Goal: Information Seeking & Learning: Find specific page/section

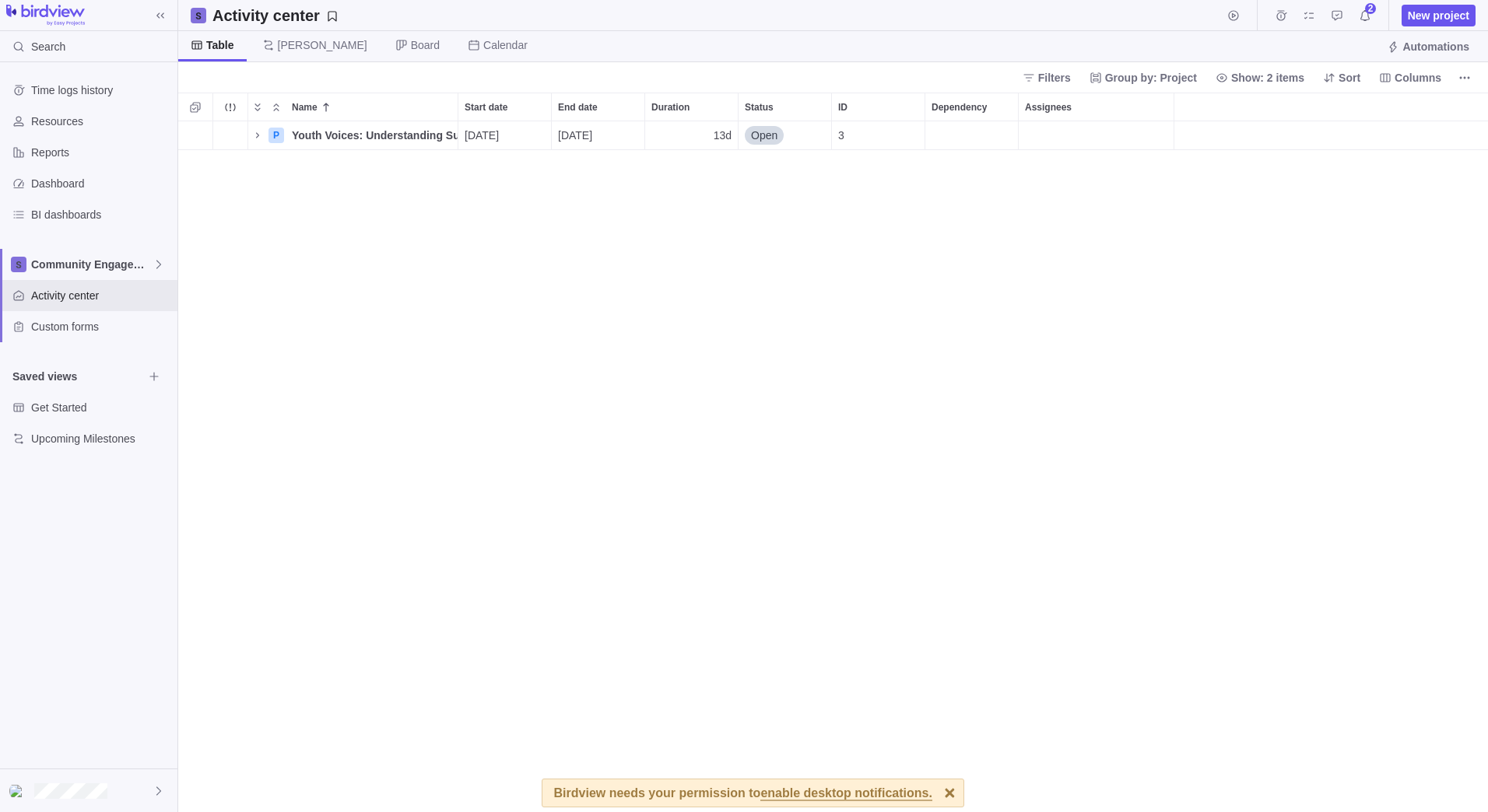
scroll to position [679, 1298]
click at [333, 133] on span "Youth Voices: Understanding Substance Use Through Student Surveys" at bounding box center [375, 135] width 166 height 16
click at [460, 182] on div "Name Start date End date Duration Status ID Dependency Assignees 1 P Youth Voic…" at bounding box center [833, 452] width 1310 height 719
click at [420, 136] on span "Details" at bounding box center [409, 135] width 36 height 16
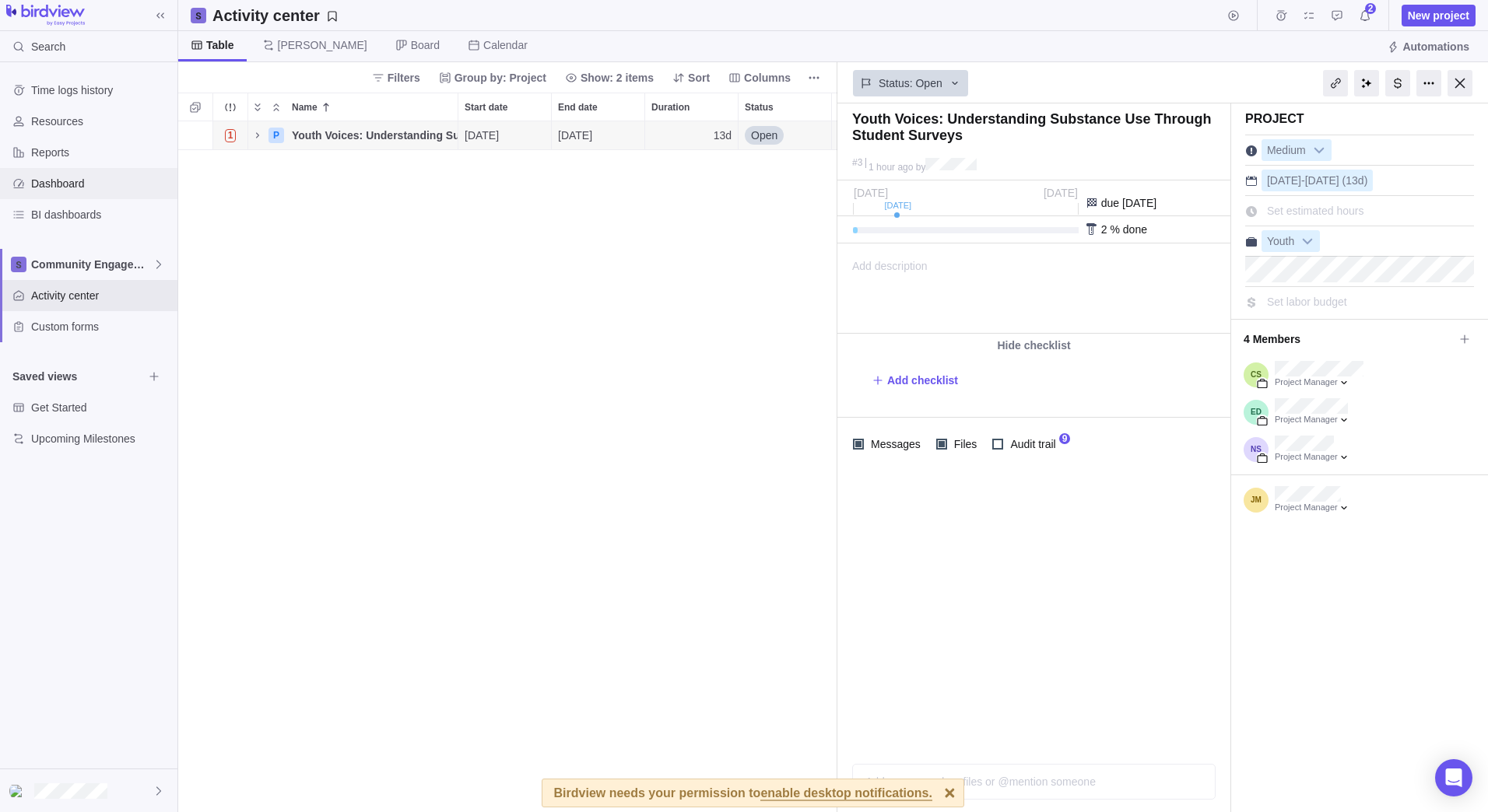
click at [49, 180] on span "Dashboard" at bounding box center [101, 184] width 140 height 16
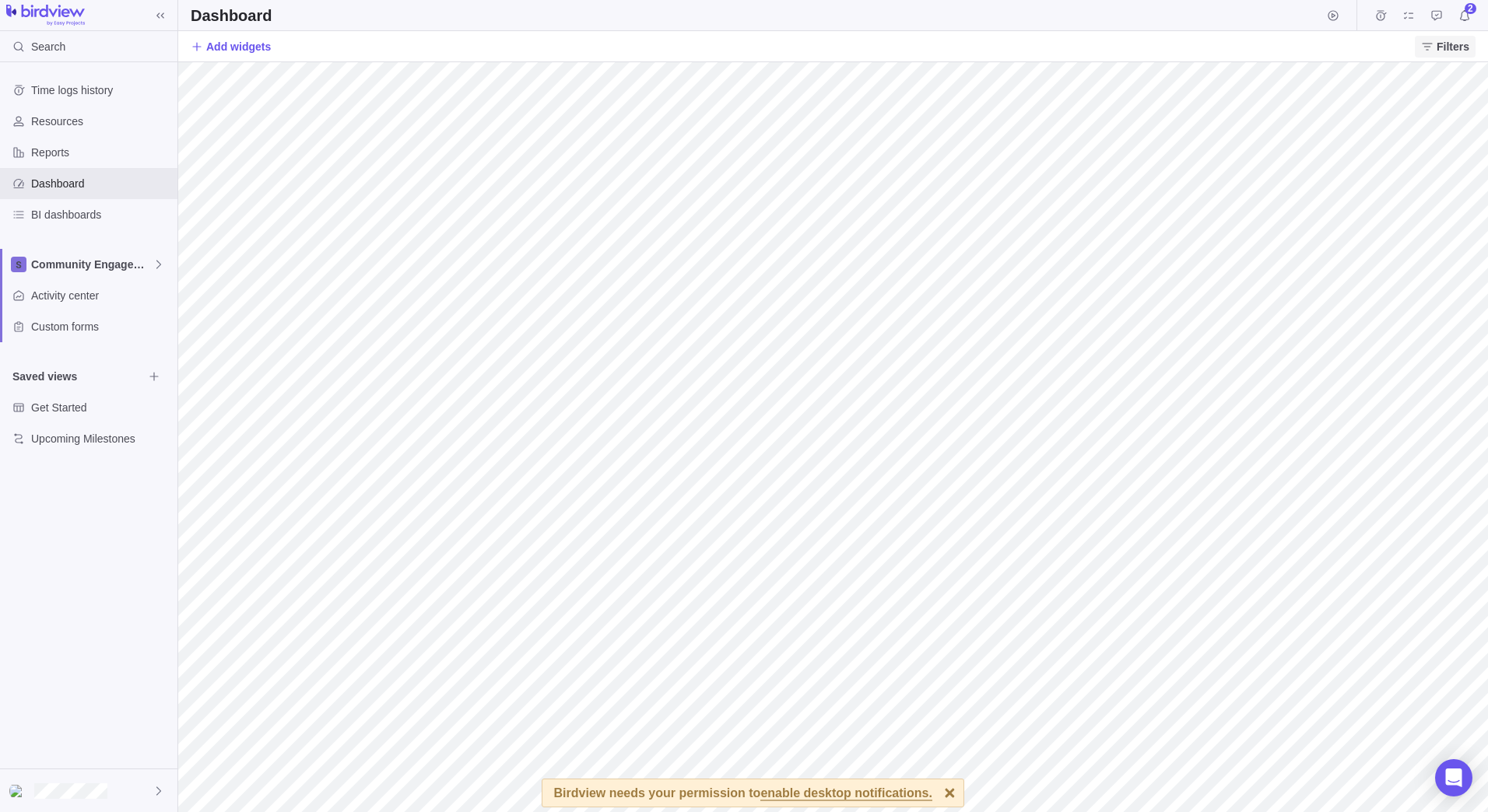
click at [1432, 45] on icon at bounding box center [1427, 45] width 10 height 7
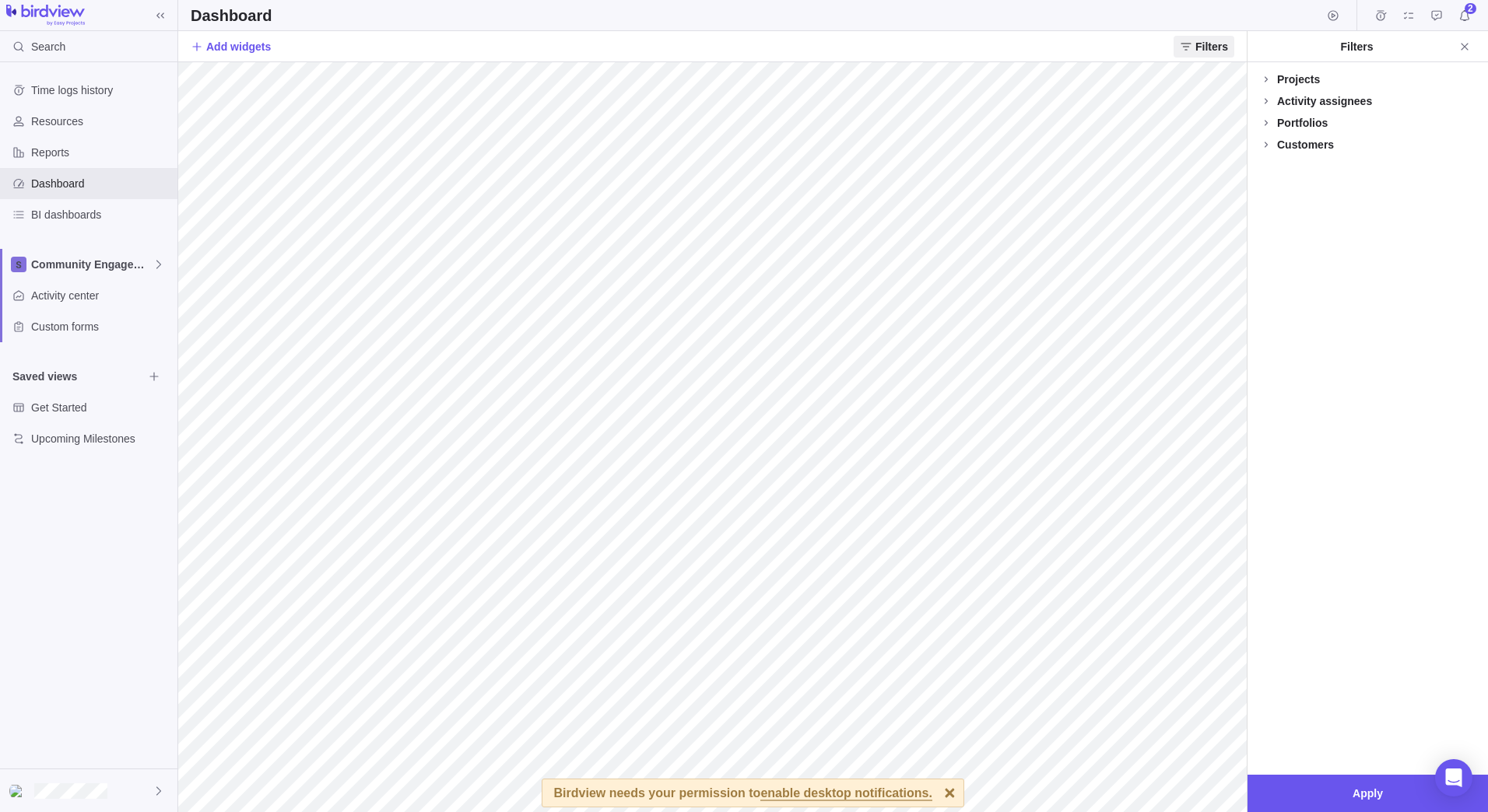
click at [1293, 79] on div "Projects" at bounding box center [1297, 79] width 43 height 16
click at [1295, 132] on div "Activity assignees" at bounding box center [1324, 133] width 95 height 16
click at [1292, 316] on div "Portfolios" at bounding box center [1301, 316] width 50 height 16
click at [1266, 128] on icon at bounding box center [1265, 132] width 13 height 13
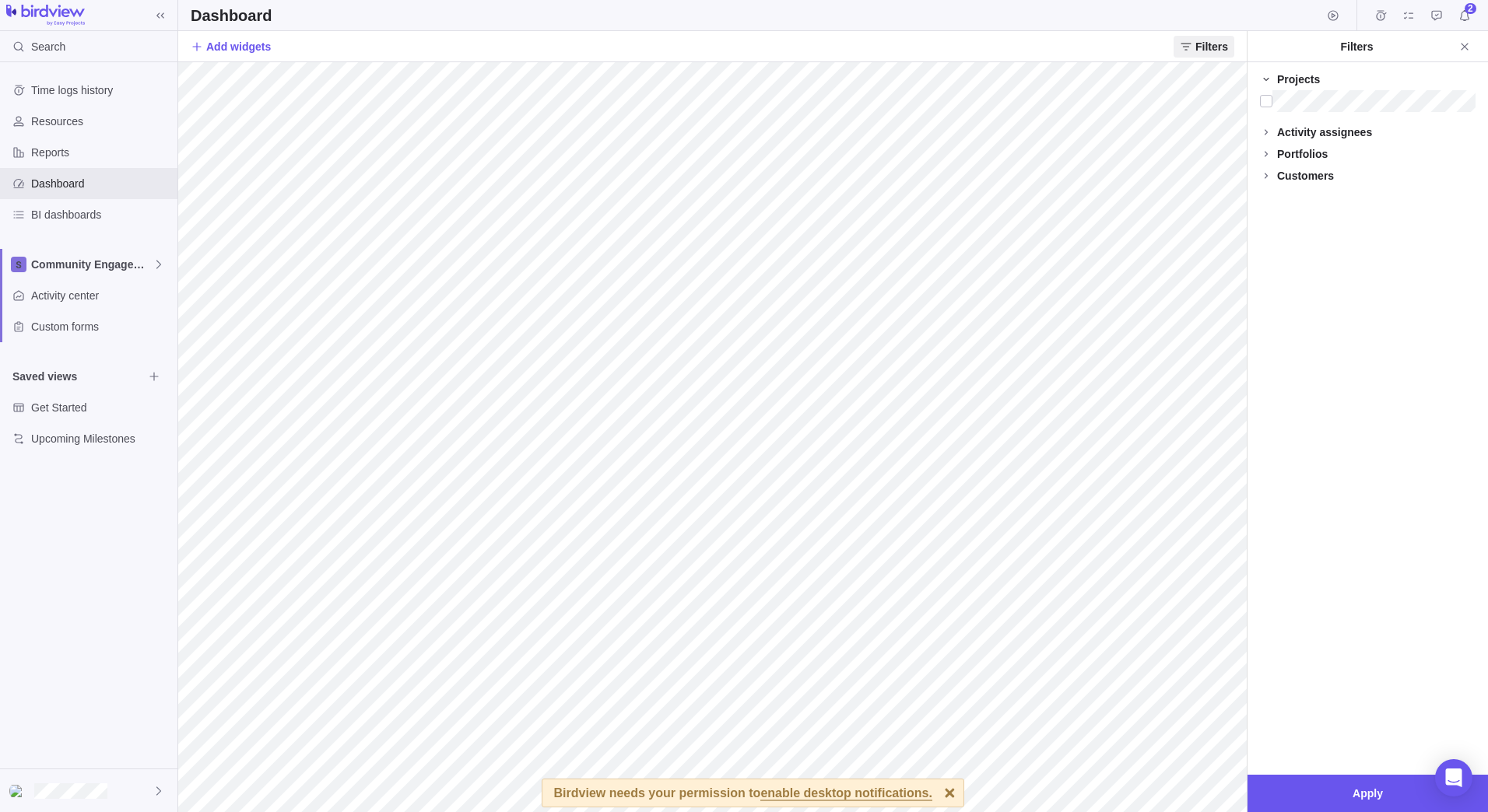
click at [1263, 77] on icon at bounding box center [1265, 79] width 13 height 13
click at [95, 87] on span "Time logs history" at bounding box center [101, 90] width 140 height 16
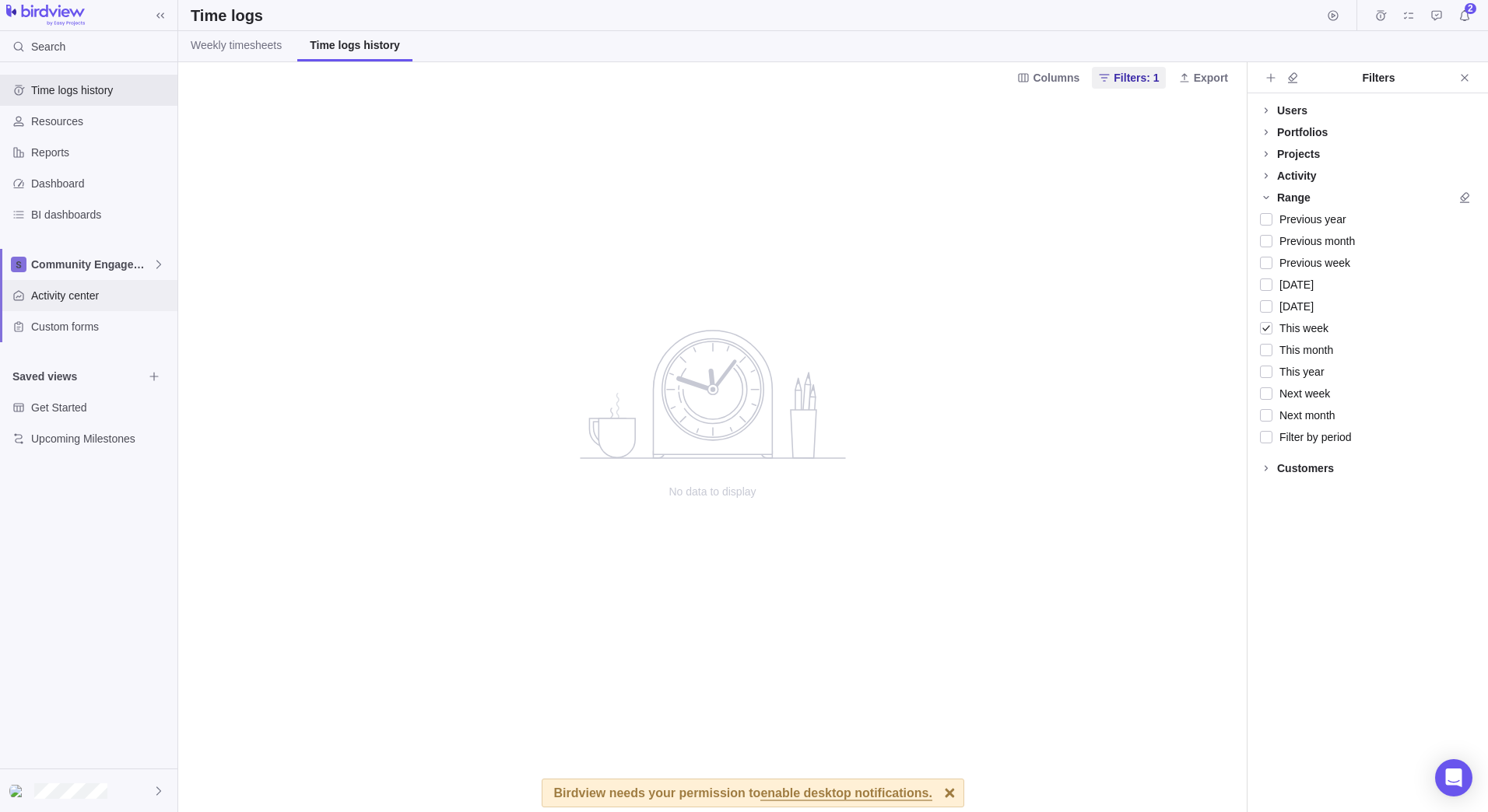
click at [38, 297] on span "Activity center" at bounding box center [101, 296] width 140 height 16
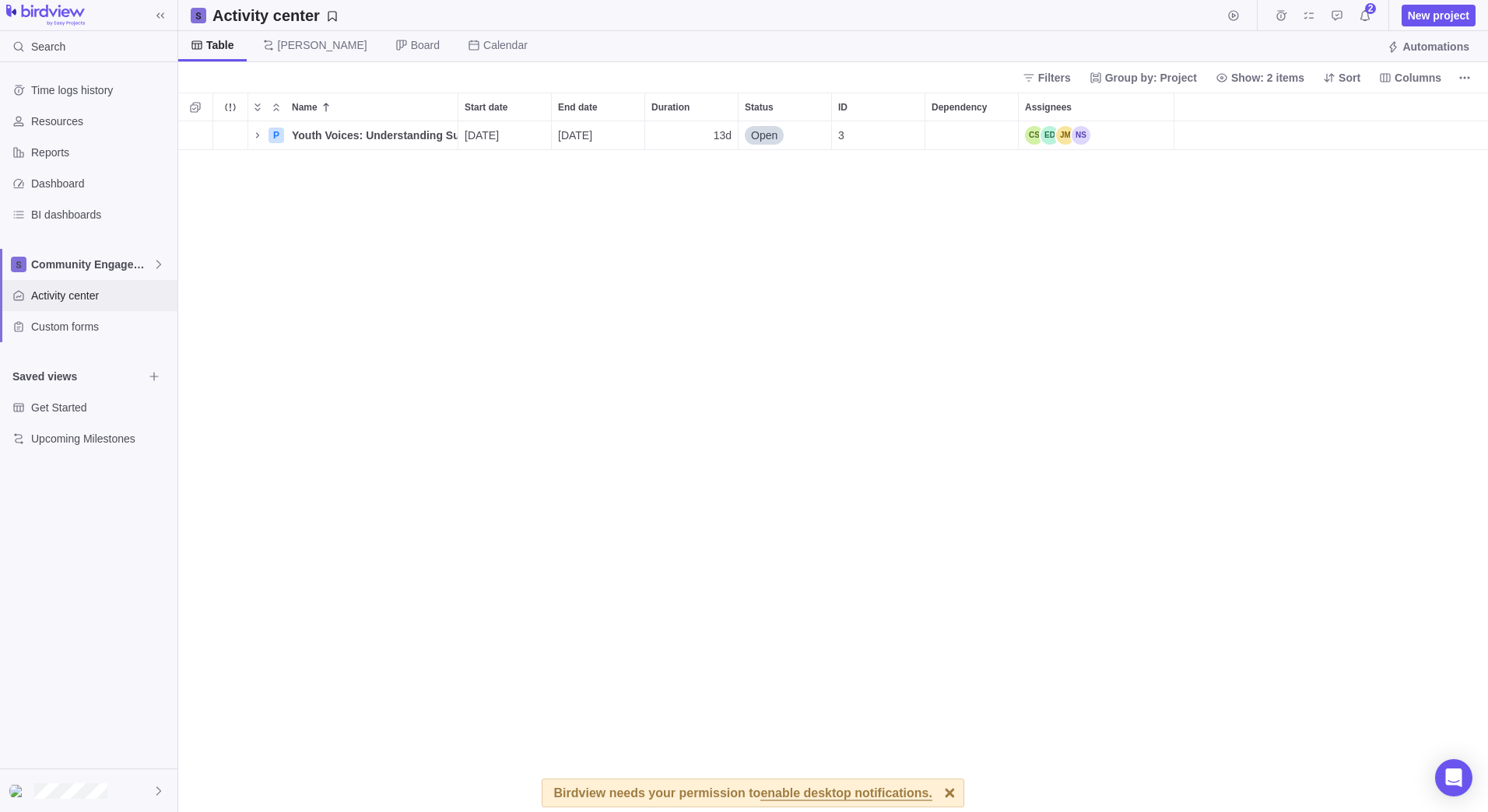
scroll to position [679, 1298]
click at [257, 133] on icon "Name" at bounding box center [257, 135] width 13 height 13
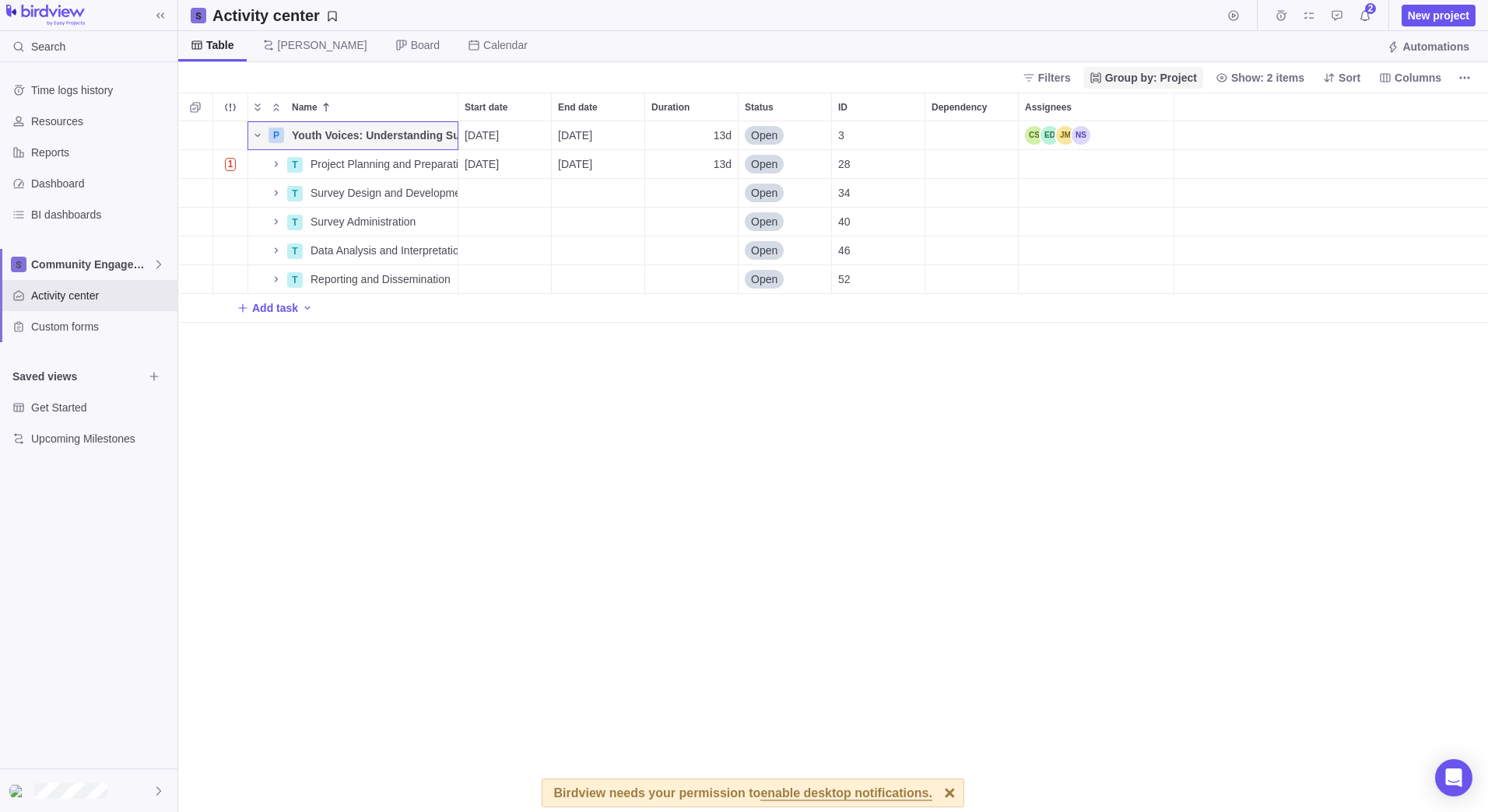
click at [1146, 75] on span "Group by: Project" at bounding box center [1151, 78] width 92 height 16
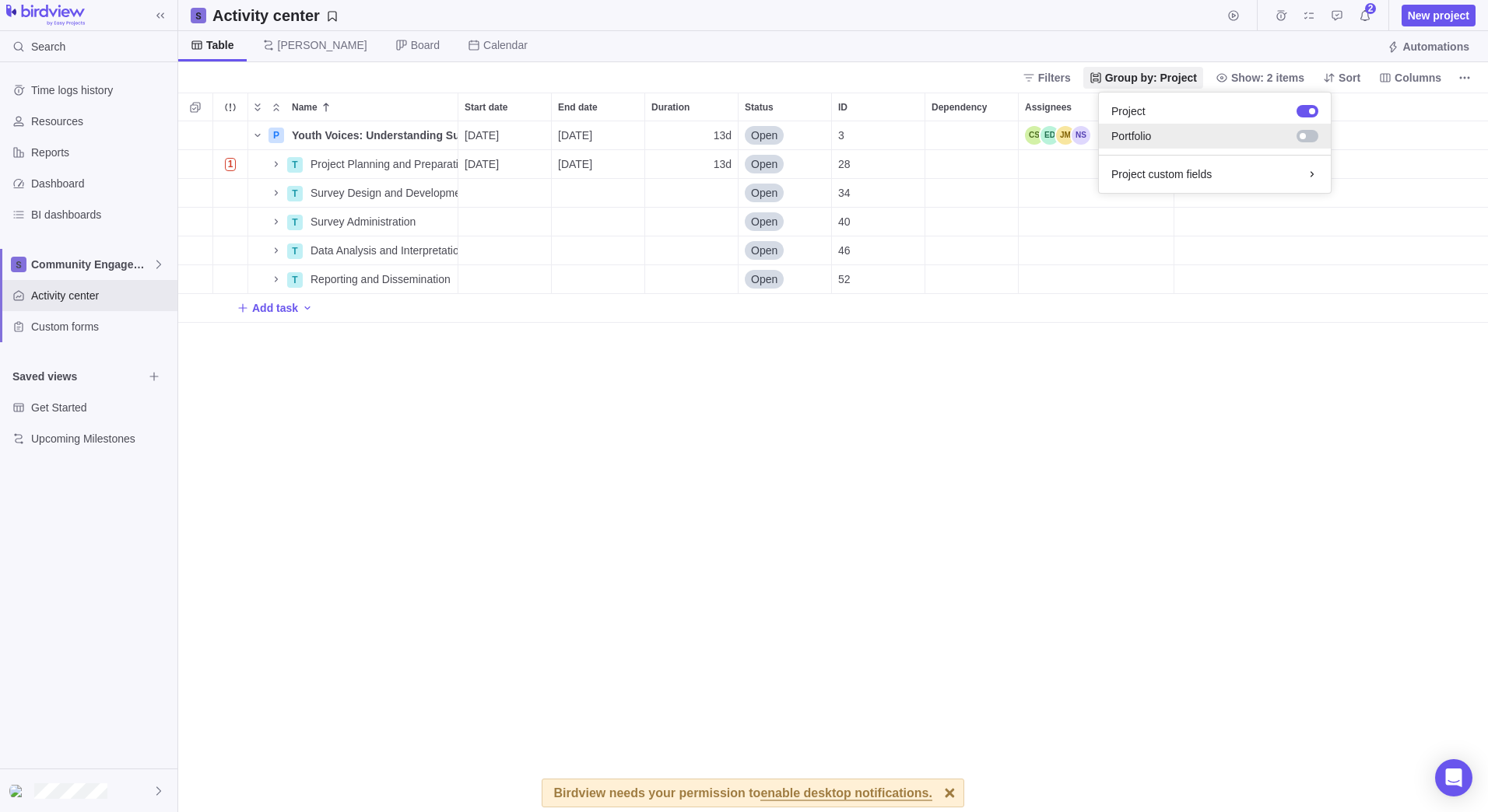
click at [1146, 134] on span "Portfolio" at bounding box center [1131, 136] width 40 height 16
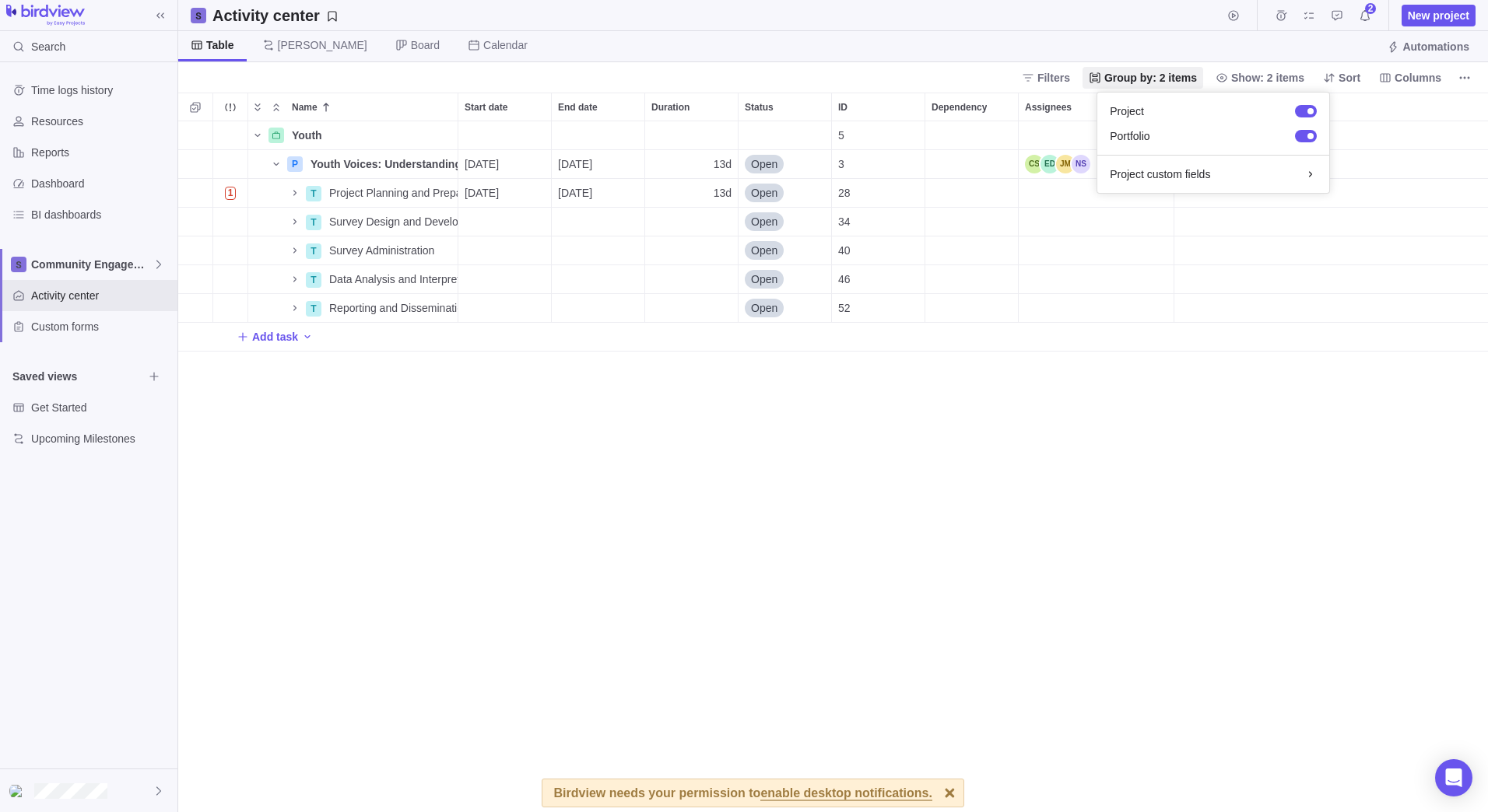
click at [289, 193] on body "Search Time logs history Resources Reports Dashboard BI dashboards Community En…" at bounding box center [744, 406] width 1488 height 812
click at [293, 192] on icon "Name" at bounding box center [295, 193] width 13 height 13
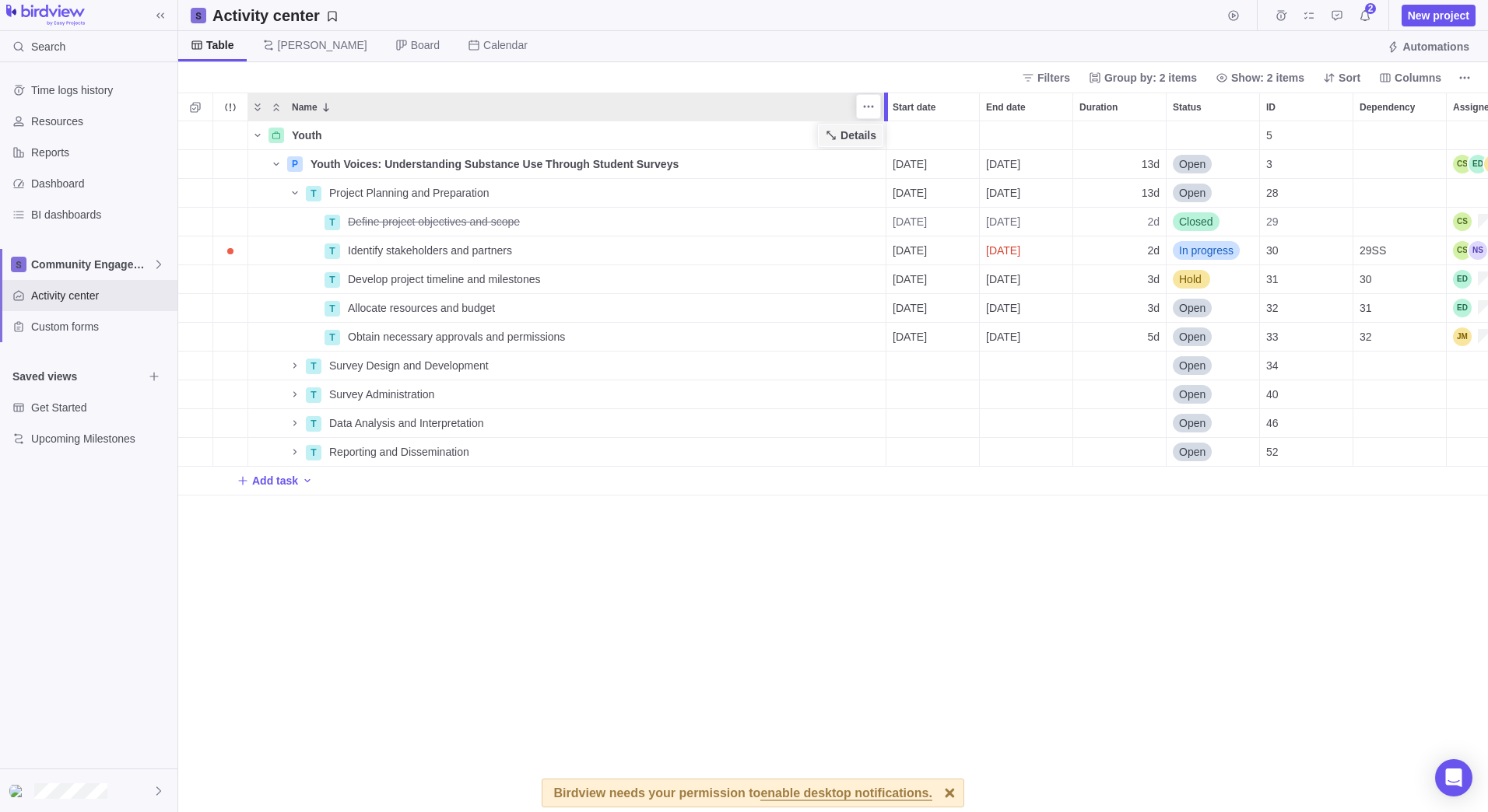
drag, startPoint x: 459, startPoint y: 100, endPoint x: 881, endPoint y: 137, distance: 423.6
click at [884, 133] on div "Name Start date End date Duration Status ID Dependency Assignees Youth Details …" at bounding box center [833, 452] width 1310 height 719
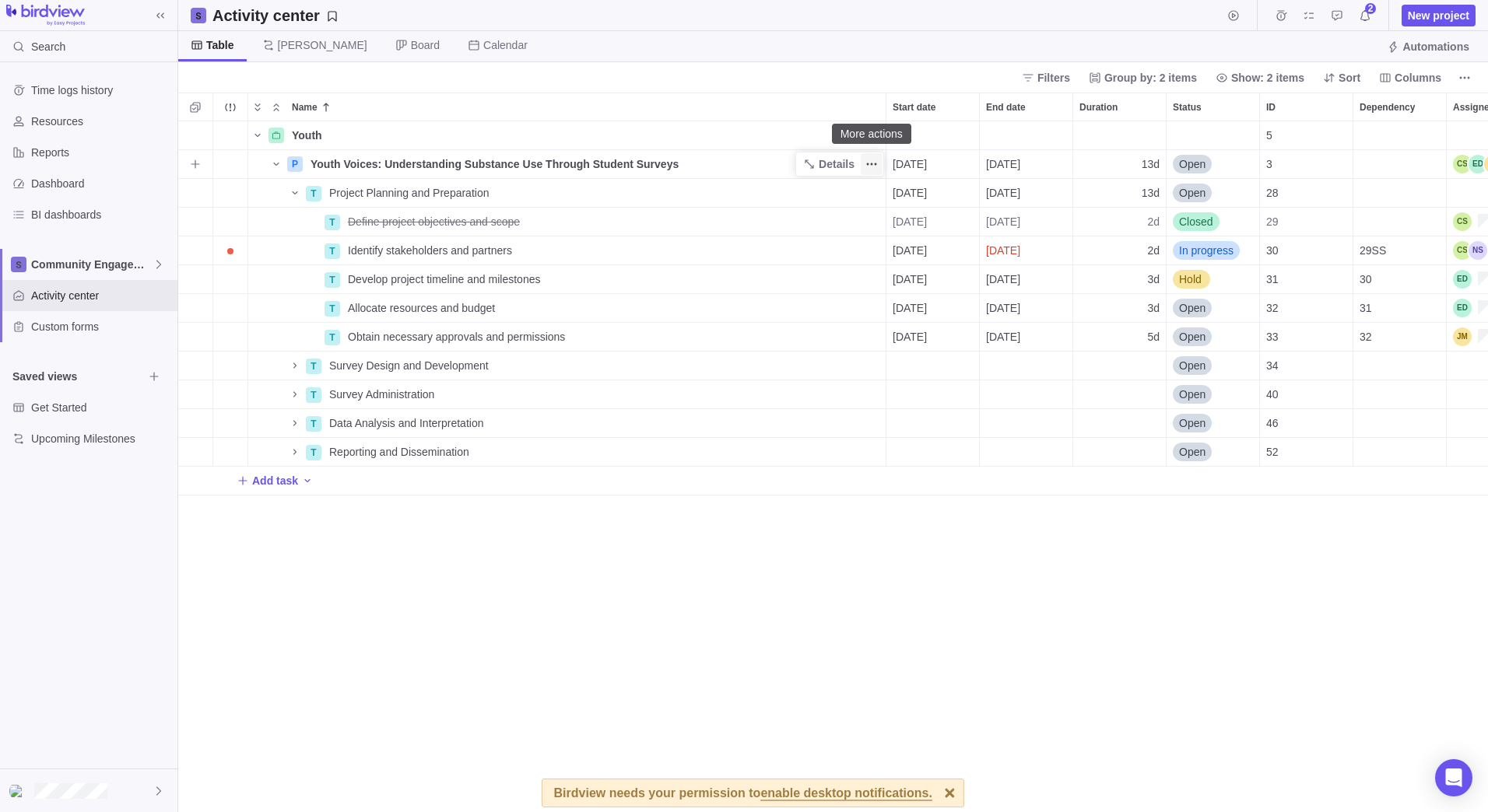
click at [871, 163] on icon "More actions" at bounding box center [872, 164] width 2 height 2
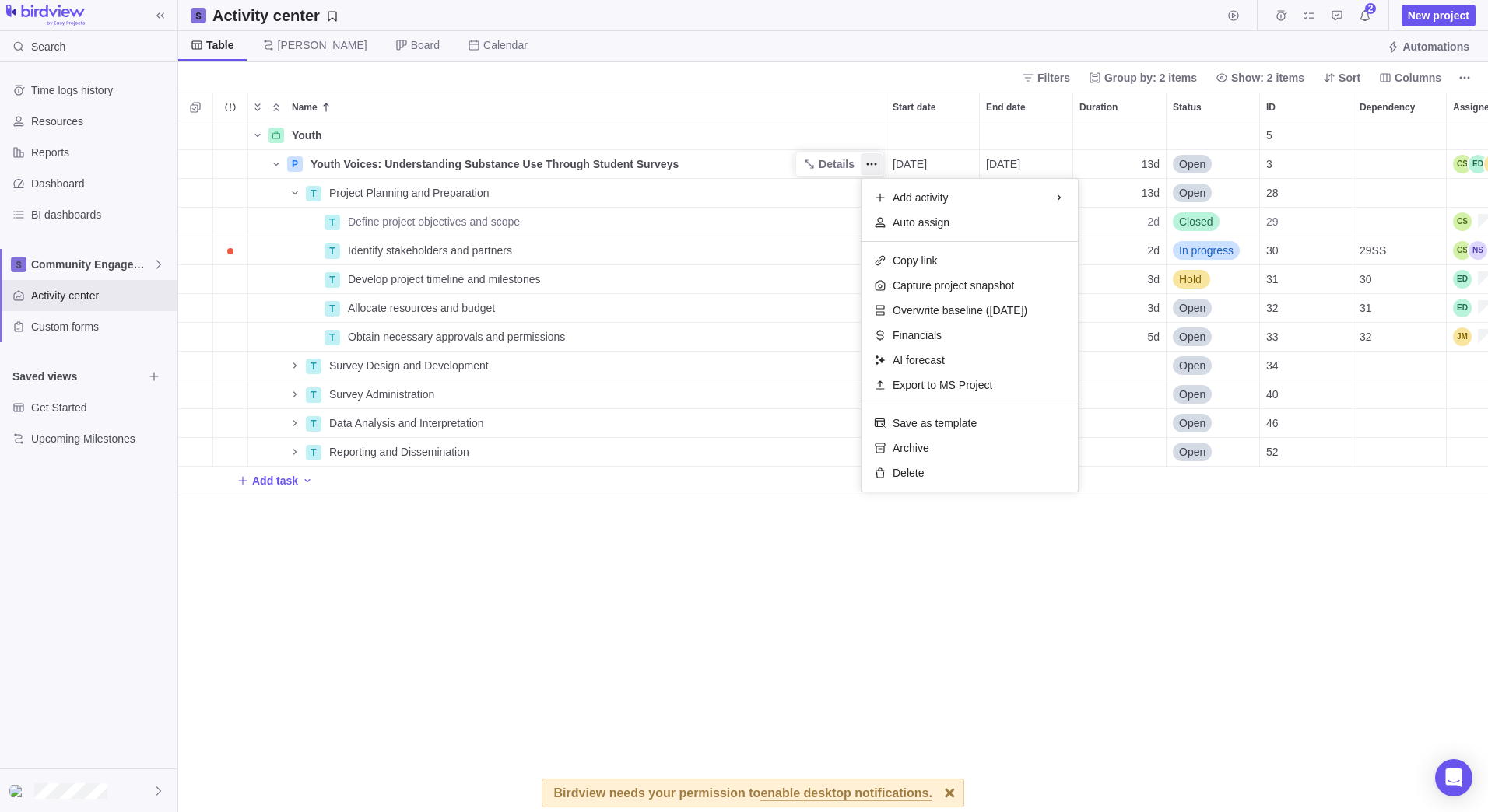
click at [152, 374] on body "Search Time logs history Resources Reports Dashboard BI dashboards Community En…" at bounding box center [744, 406] width 1488 height 812
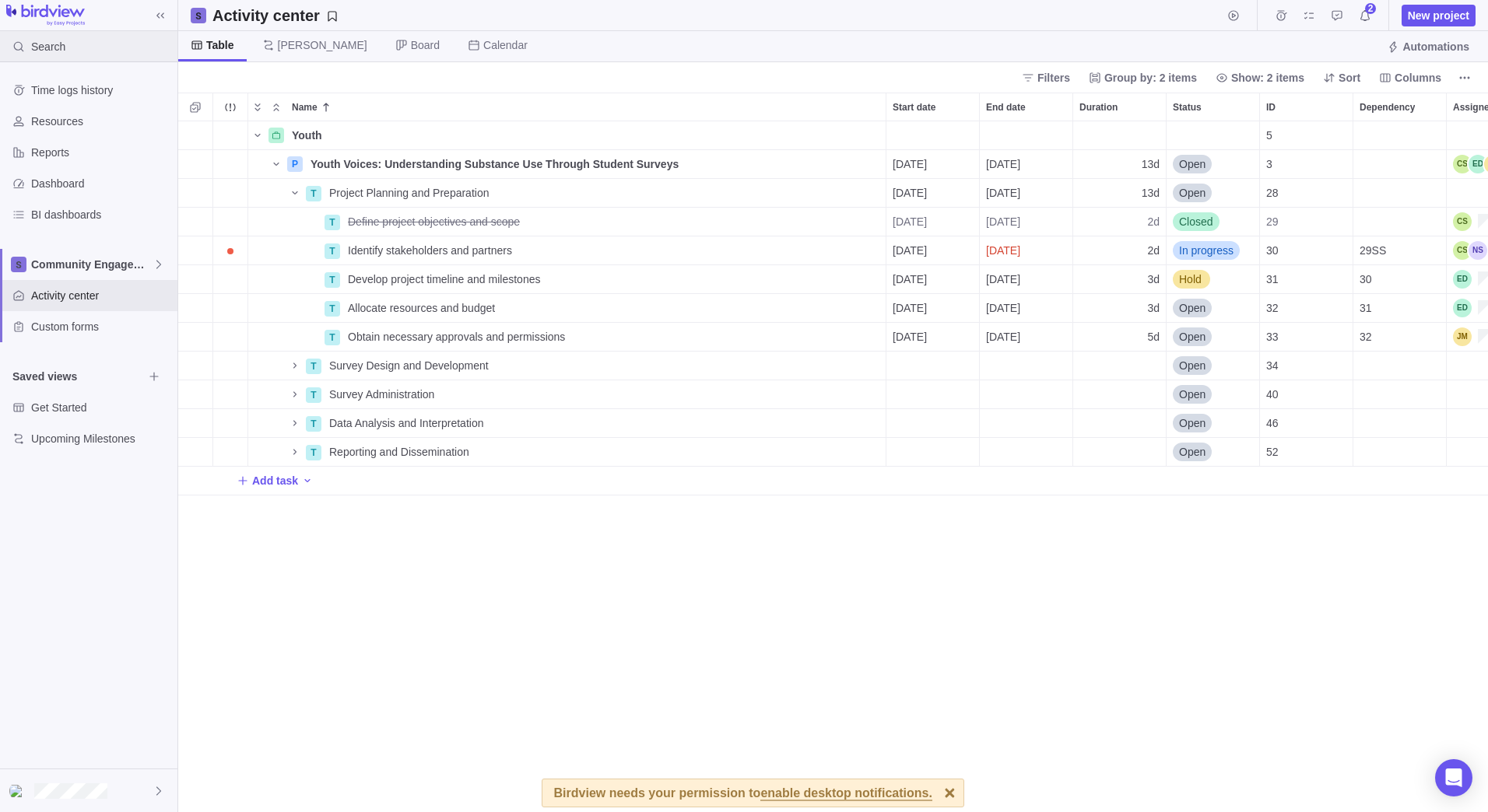
click at [54, 41] on span "Search" at bounding box center [47, 46] width 35 height 16
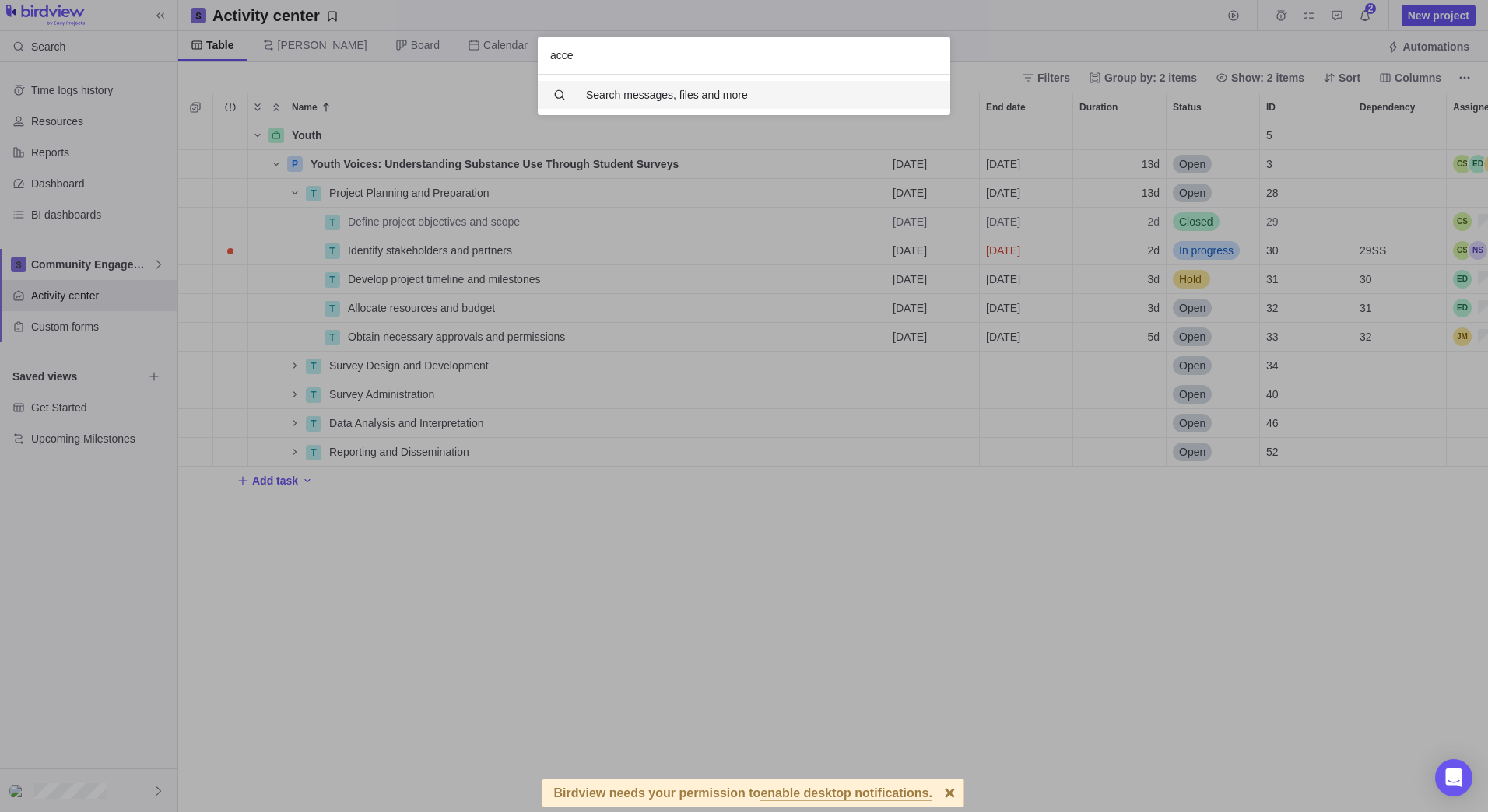
scroll to position [29, 401]
type input "account settings"
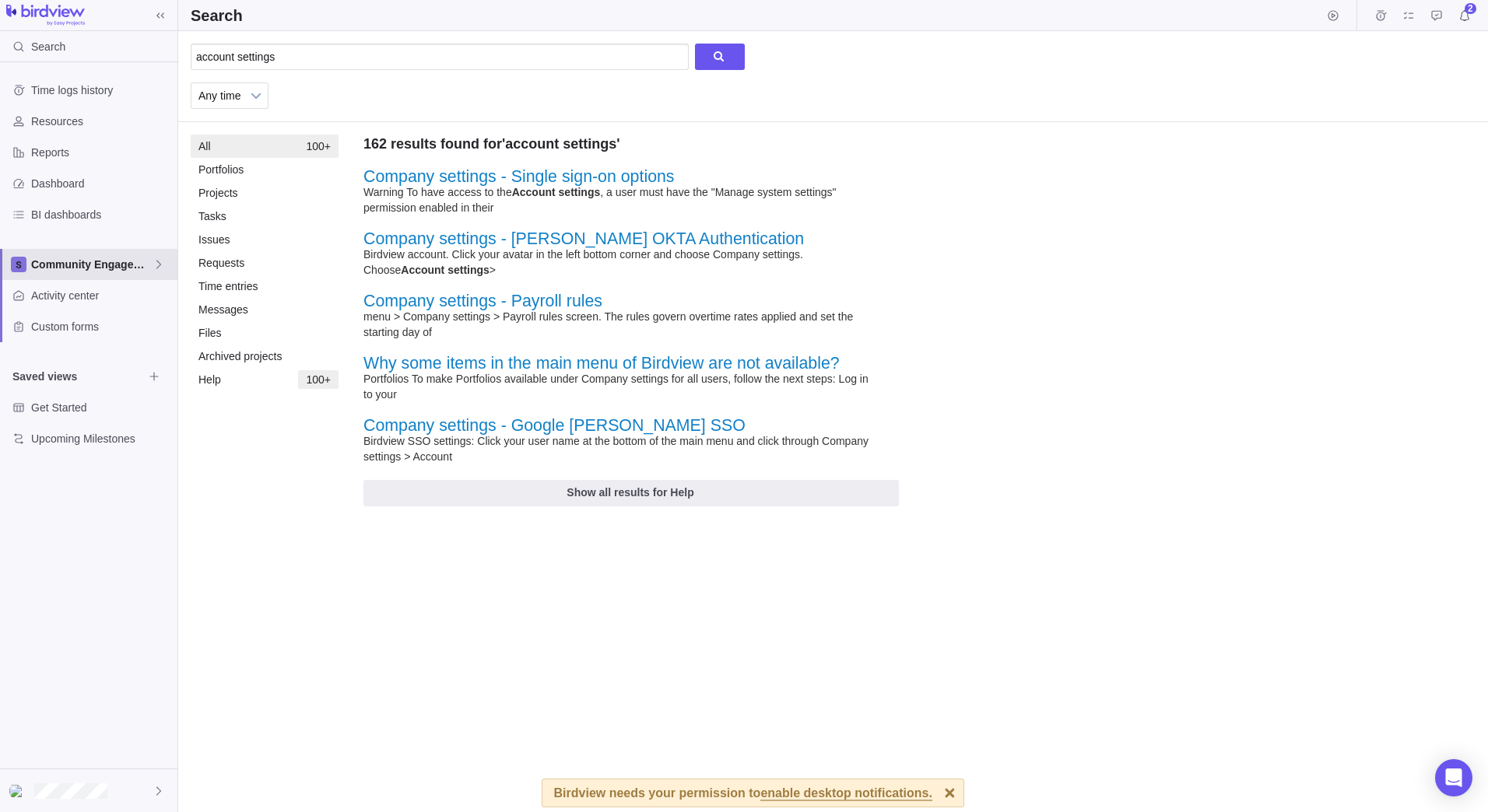
click at [156, 264] on icon at bounding box center [158, 264] width 13 height 13
click at [152, 375] on div "Time logs history Resources Reports Dashboard BI dashboards Community Engagemen…" at bounding box center [88, 415] width 177 height 706
click at [152, 375] on icon "Browse views" at bounding box center [153, 376] width 13 height 13
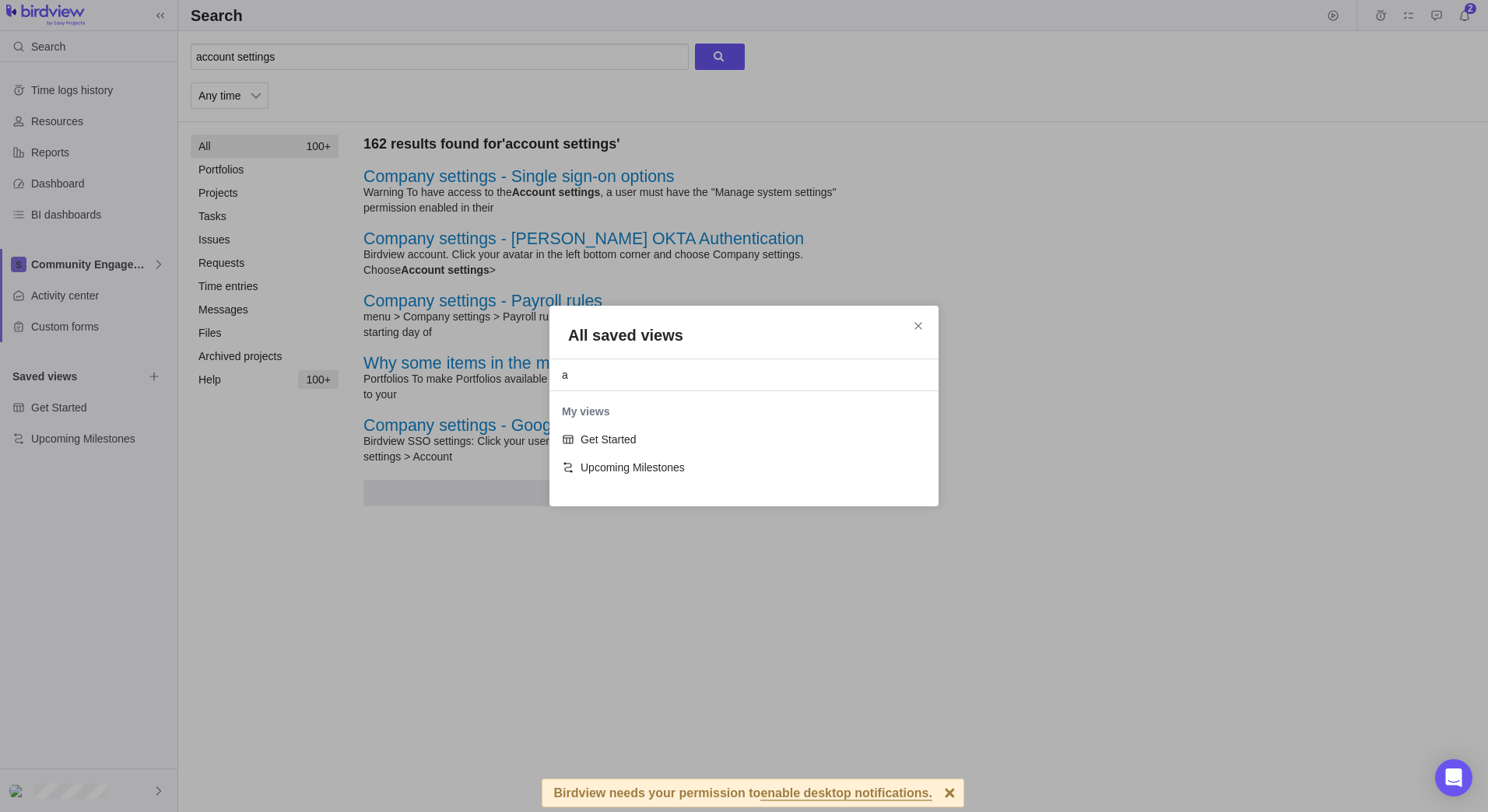
scroll to position [56, 377]
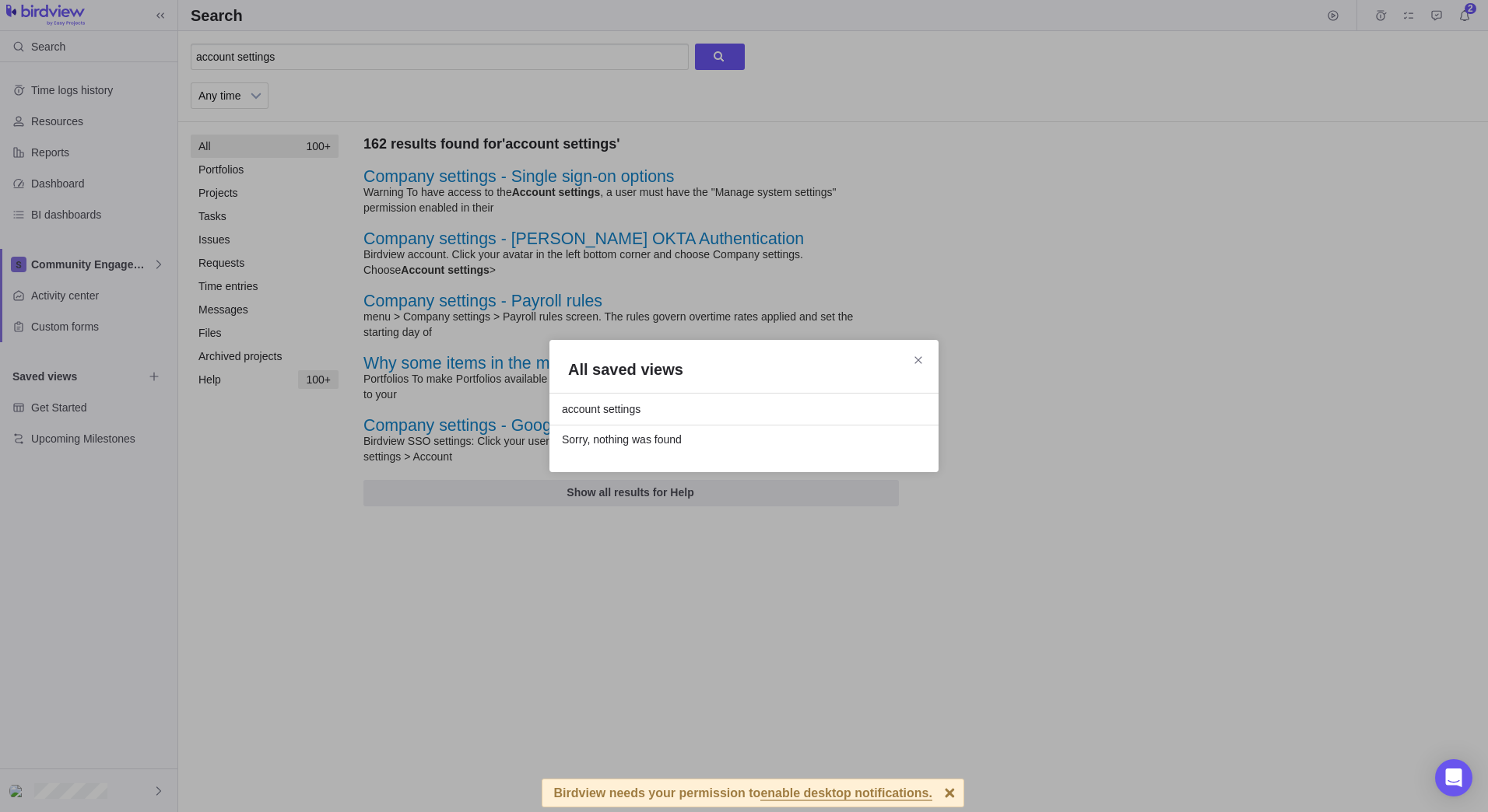
type input "account settings"
click at [917, 348] on div "All saved views account settings Sorry, nothing was found" at bounding box center [743, 406] width 389 height 133
click at [917, 358] on icon "Close" at bounding box center [918, 360] width 13 height 13
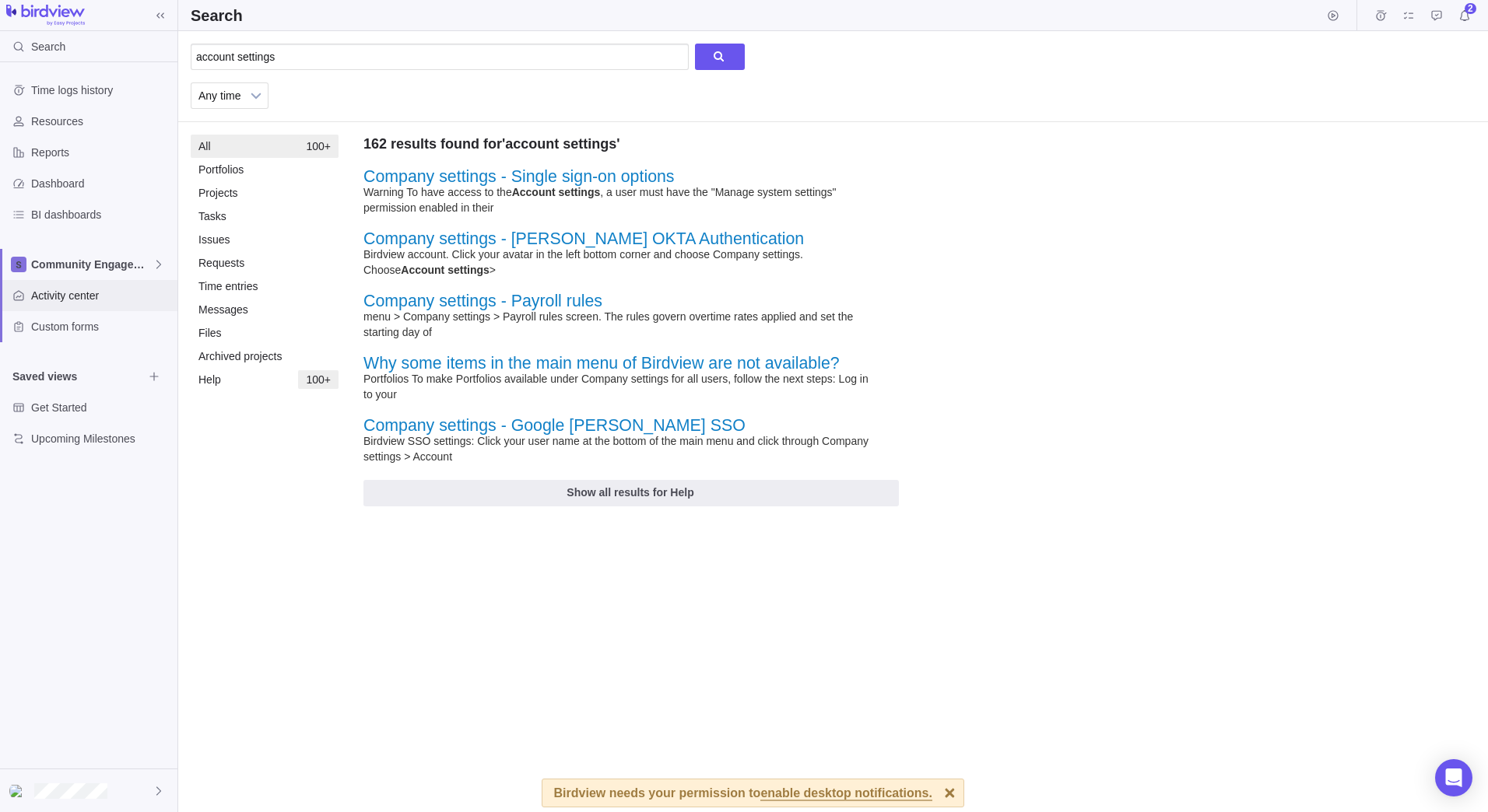
click at [44, 289] on span "Activity center" at bounding box center [101, 296] width 140 height 16
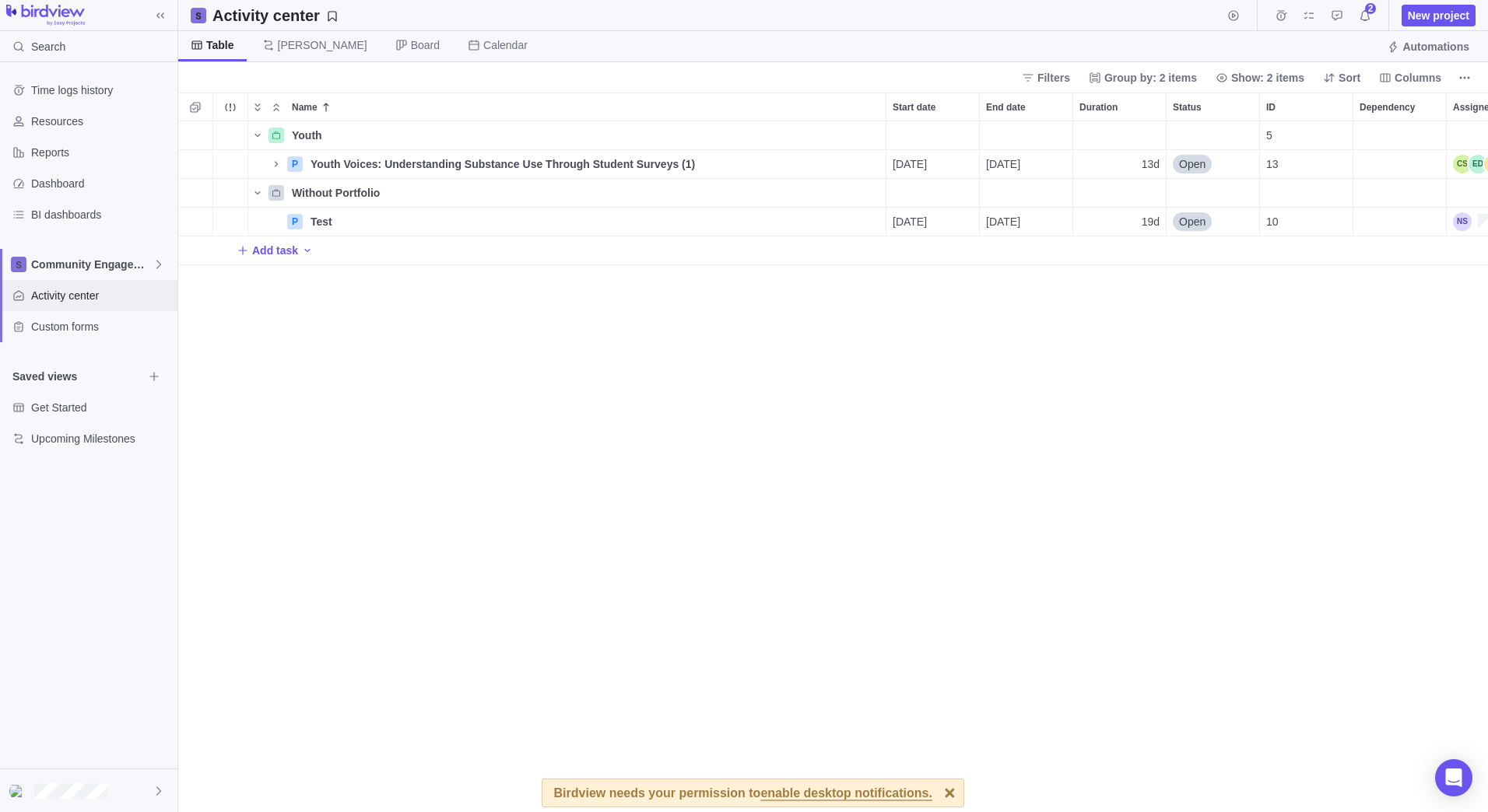
scroll to position [679, 1298]
click at [43, 293] on span "Activity center" at bounding box center [101, 296] width 140 height 16
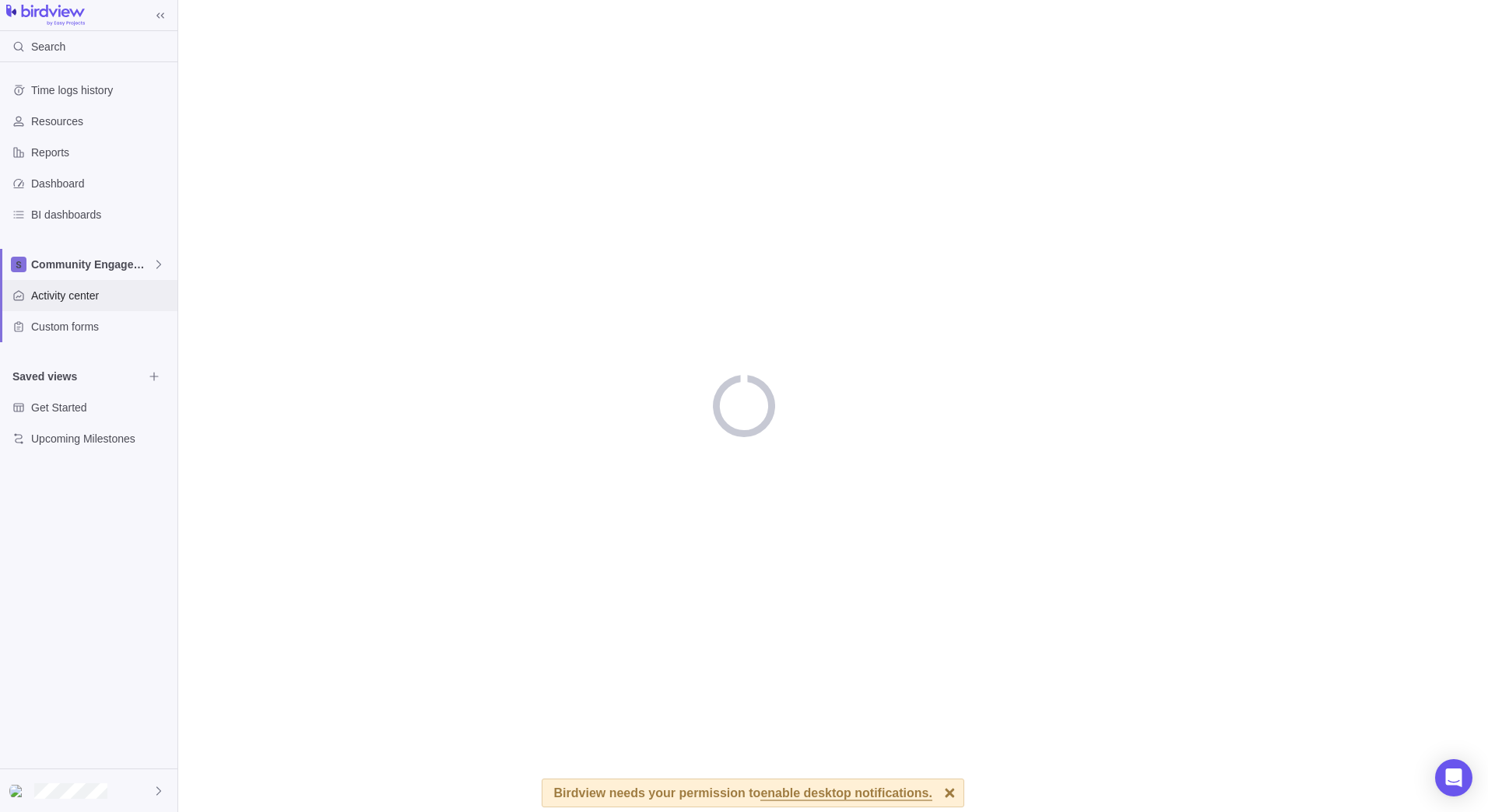
click at [43, 293] on span "Activity center" at bounding box center [101, 296] width 140 height 16
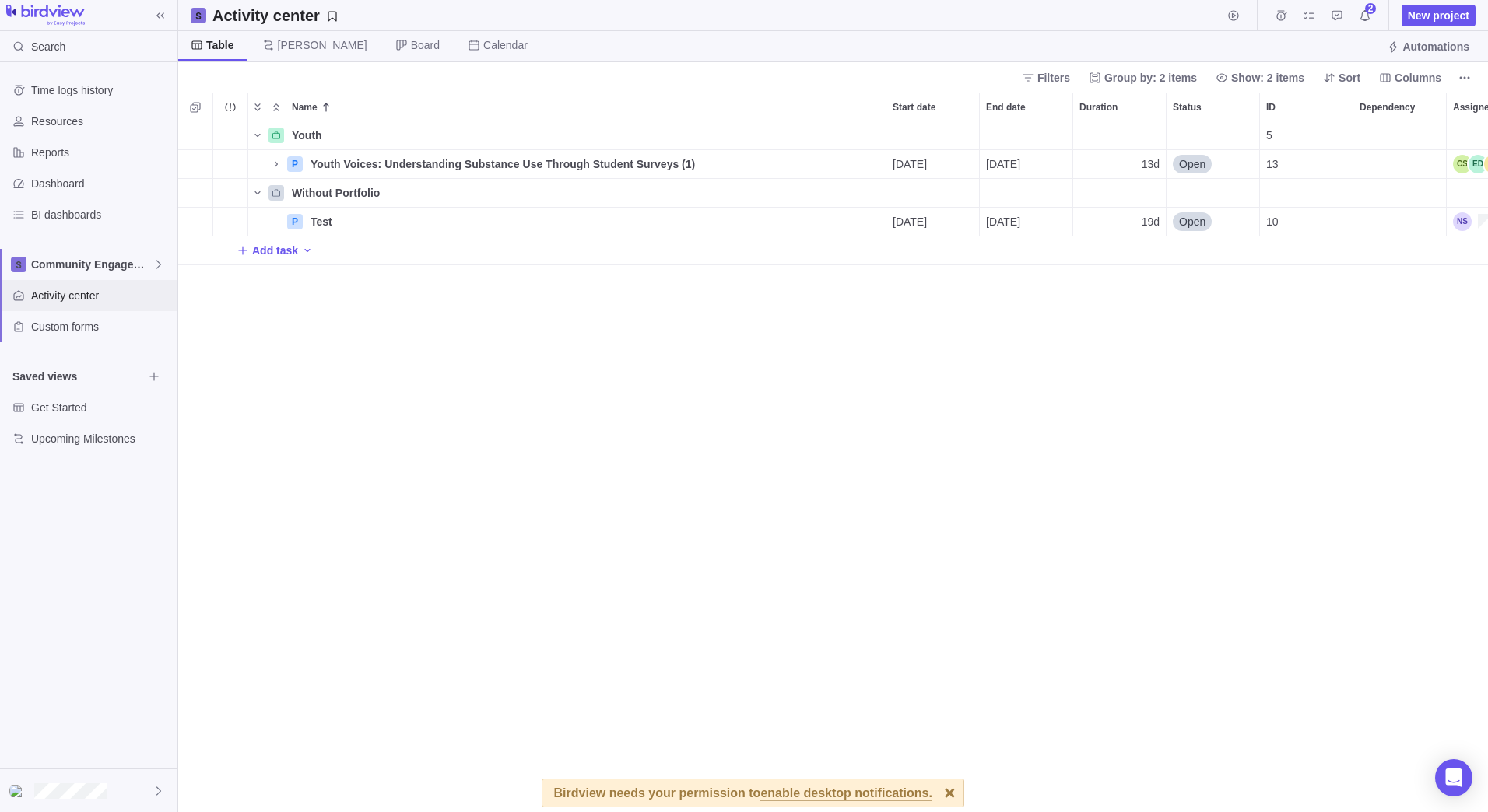
scroll to position [679, 1298]
click at [16, 46] on icon at bounding box center [19, 46] width 13 height 13
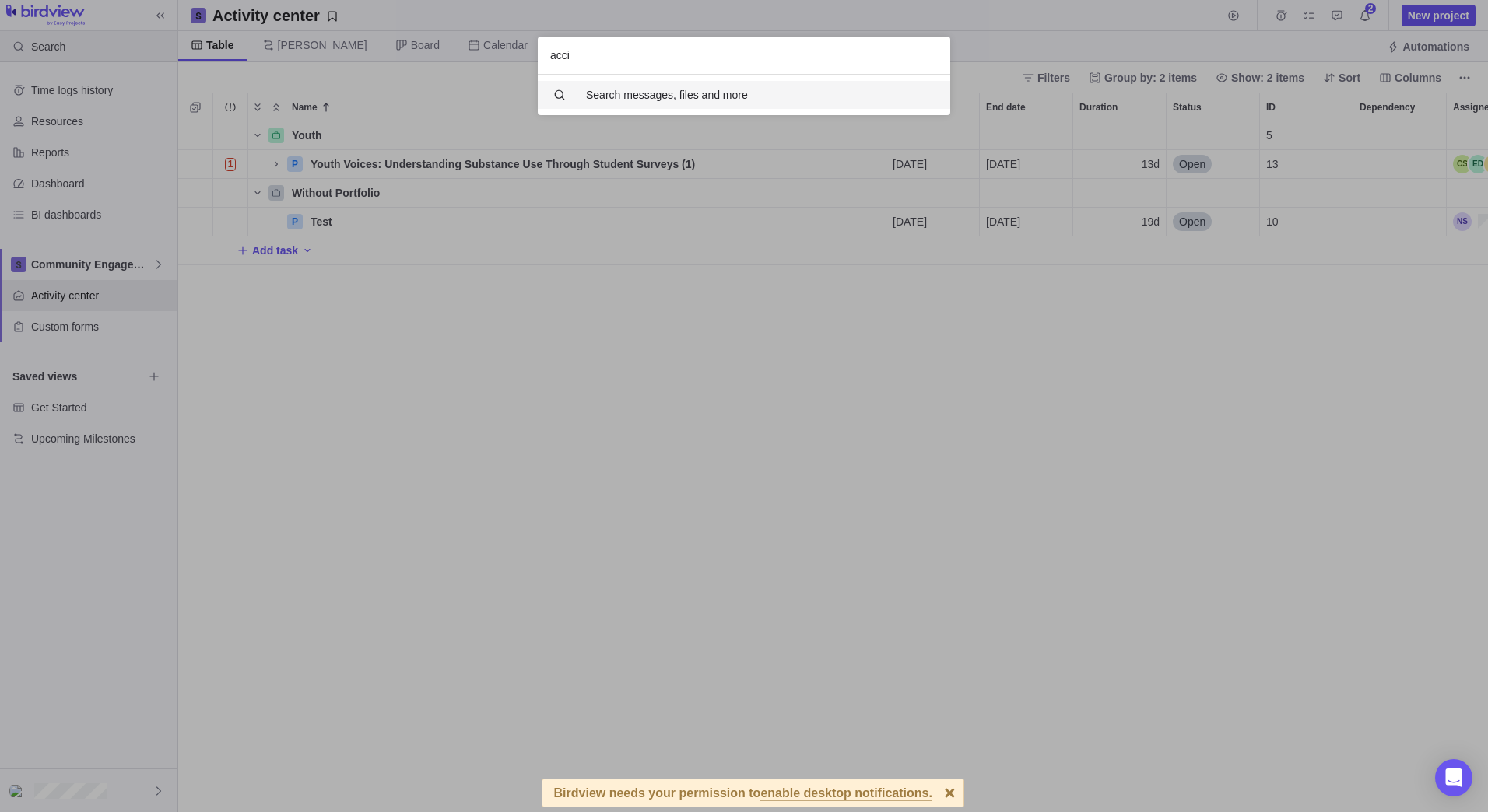
scroll to position [29, 401]
type input "account settings"
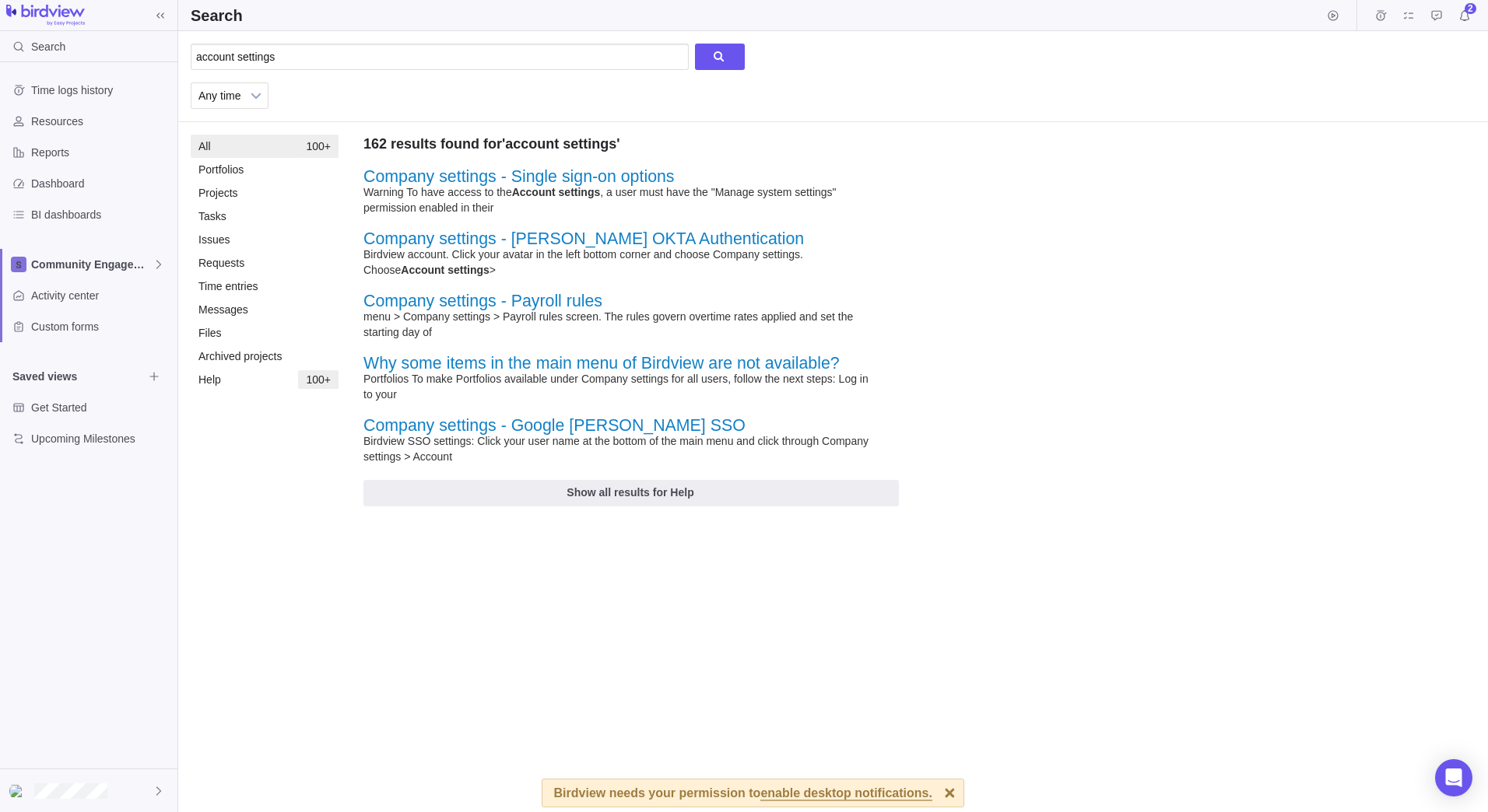
click at [384, 180] on link "Company settings - Single sign-on options" at bounding box center [518, 176] width 312 height 19
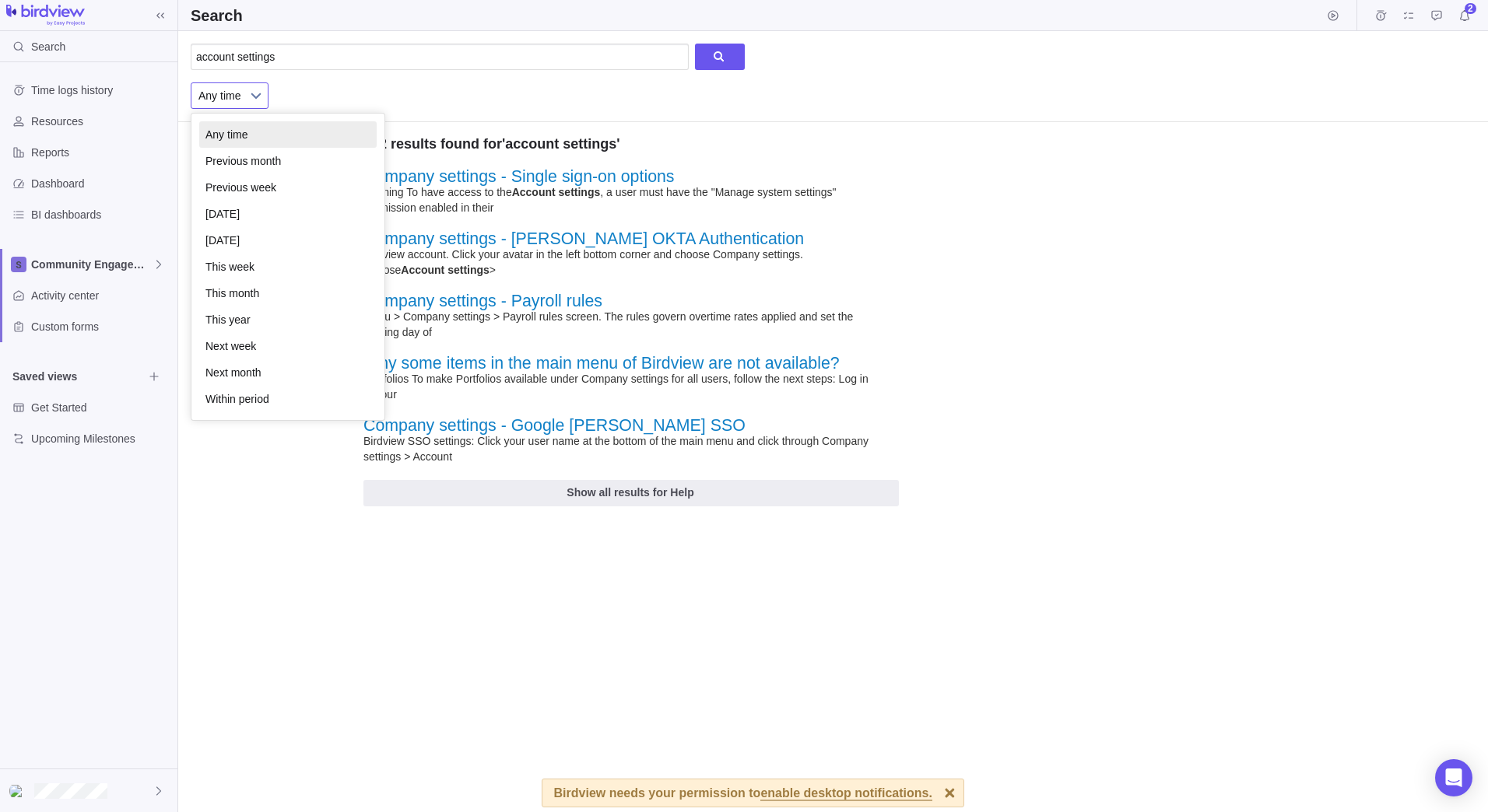
click at [252, 91] on b at bounding box center [256, 95] width 24 height 25
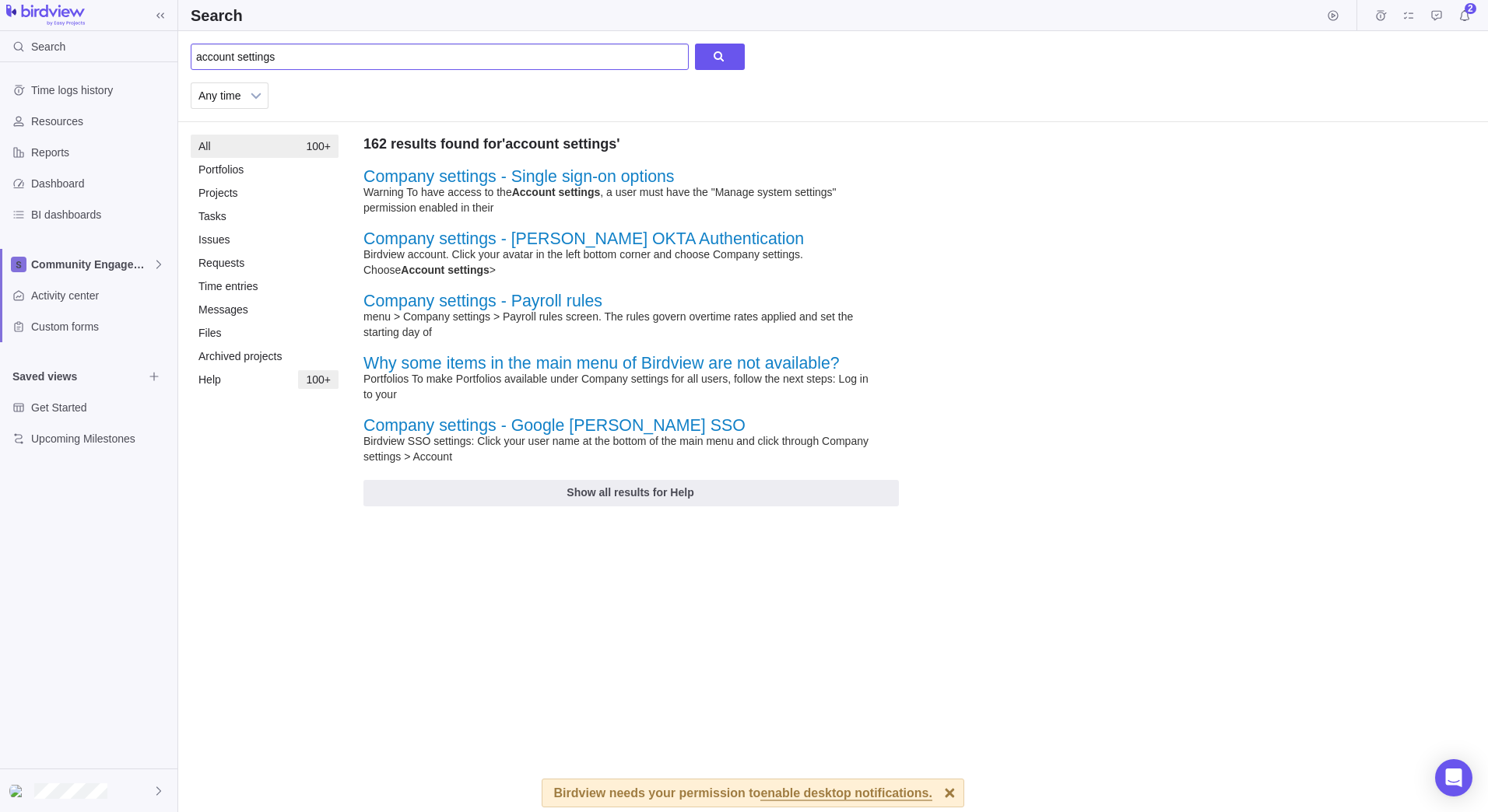
drag, startPoint x: 410, startPoint y: 65, endPoint x: 187, endPoint y: 62, distance: 223.0
click at [187, 62] on div "account settings Any time Previous month Previous week Yesterday Today This wee…" at bounding box center [833, 76] width 1310 height 91
click at [13, 115] on icon "Resources" at bounding box center [19, 121] width 13 height 13
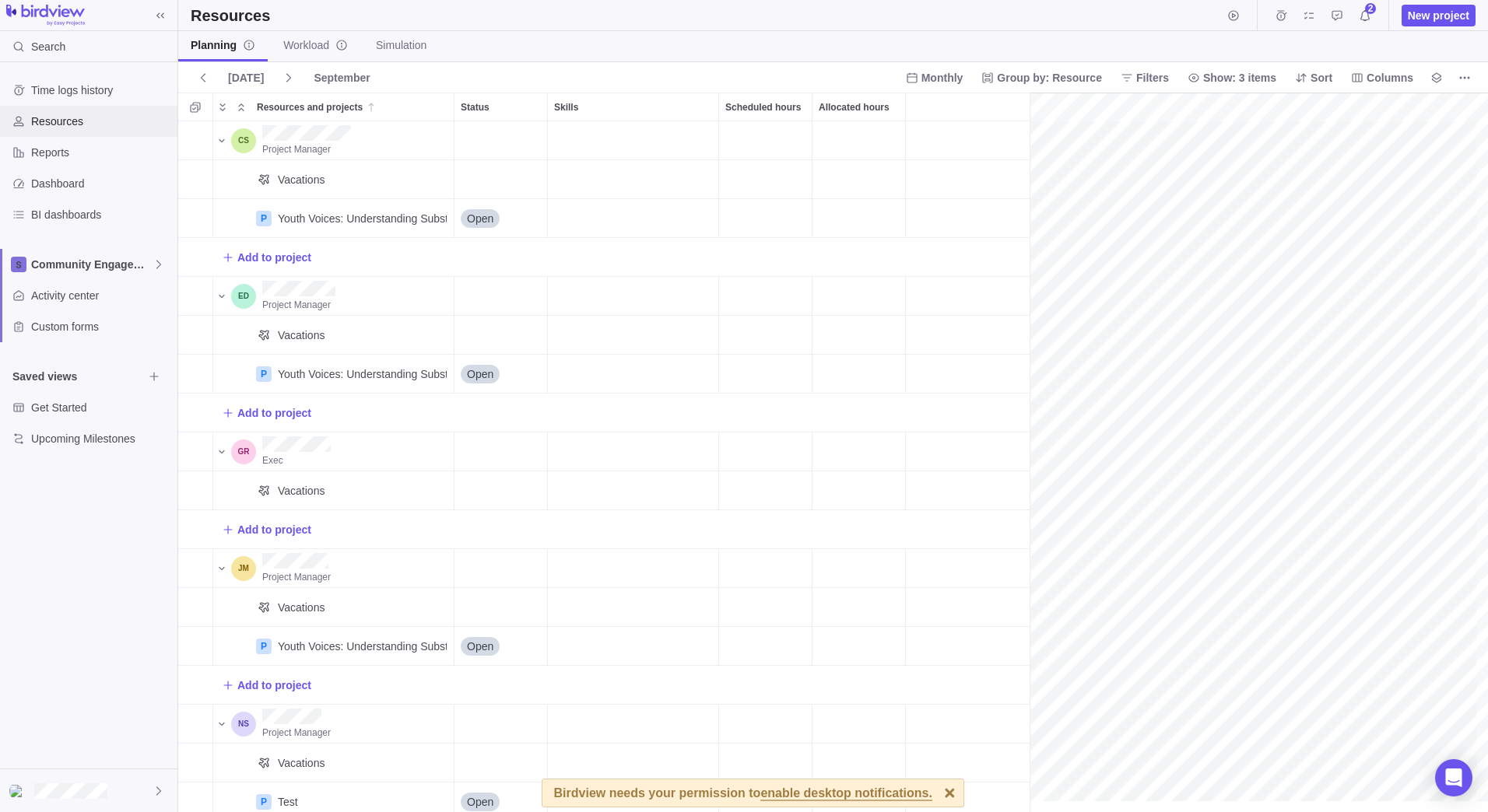
scroll to position [0, 67]
click at [62, 263] on span "Community Engagement" at bounding box center [91, 265] width 122 height 16
click at [155, 263] on icon at bounding box center [158, 264] width 13 height 13
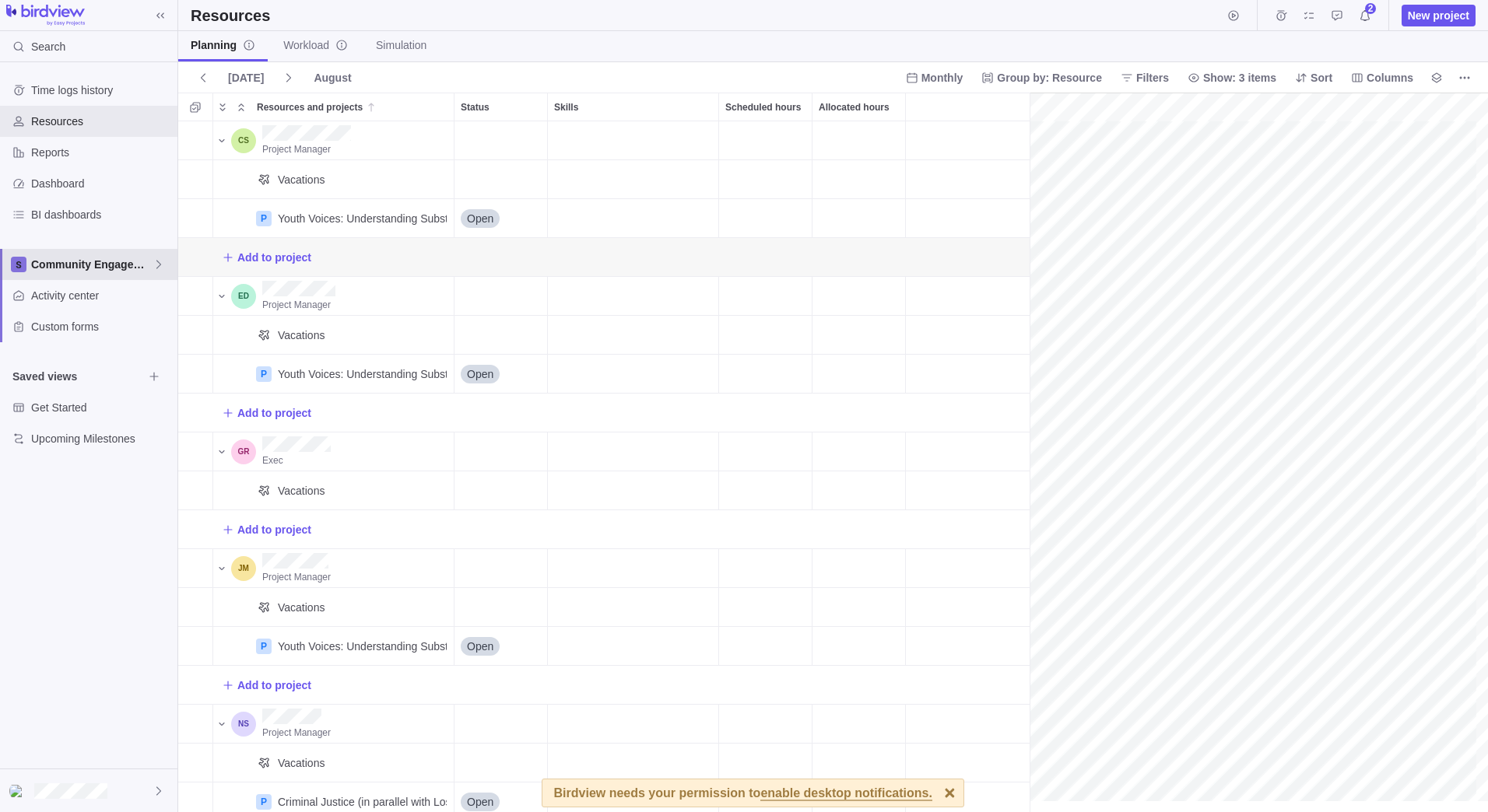
click at [155, 265] on icon at bounding box center [158, 264] width 13 height 13
click at [118, 328] on span "Research and Publishing" at bounding box center [100, 329] width 117 height 16
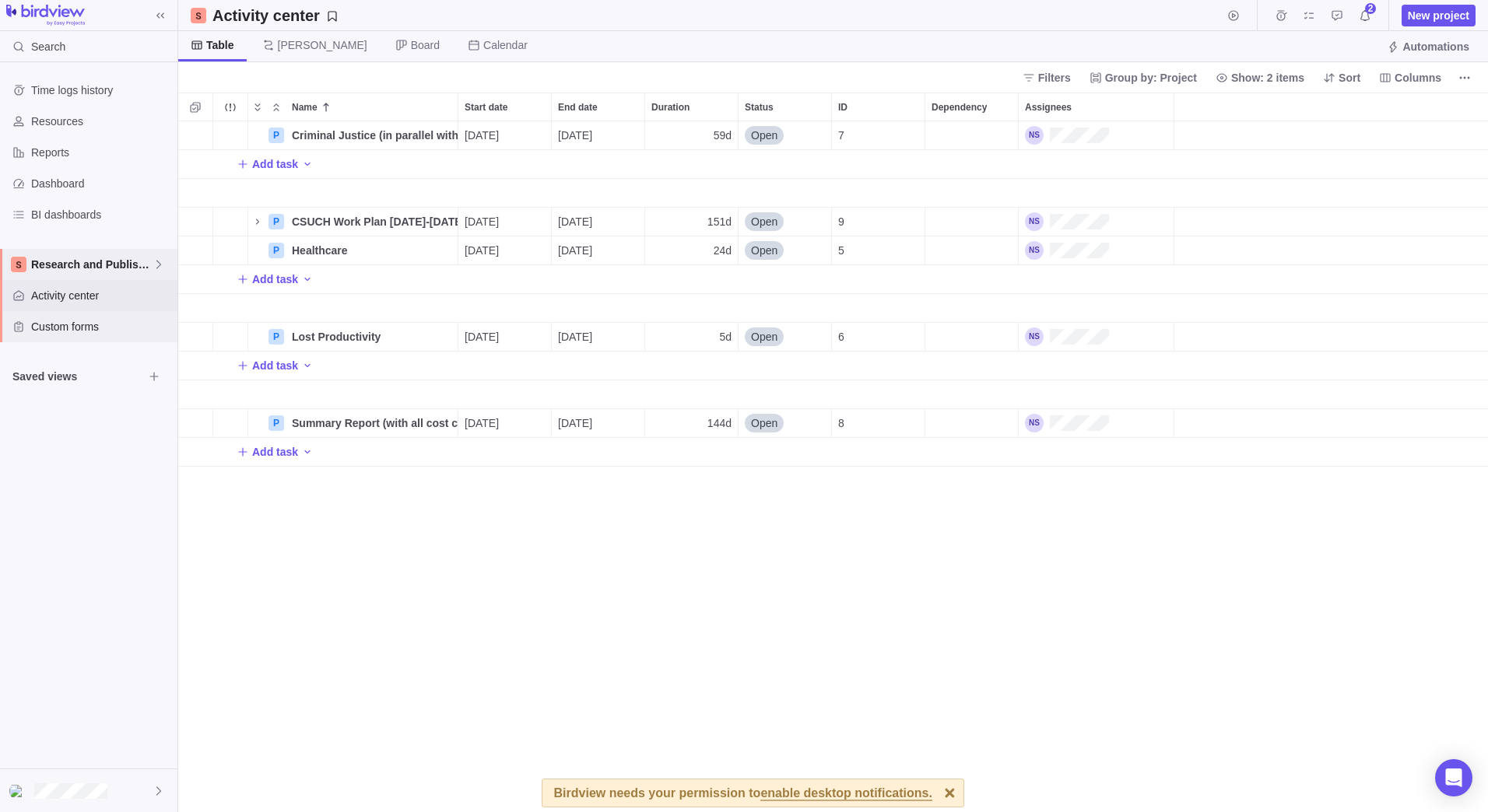
scroll to position [13, 13]
click at [161, 261] on icon at bounding box center [158, 264] width 13 height 13
click at [113, 301] on span "Community Engagement" at bounding box center [100, 301] width 117 height 16
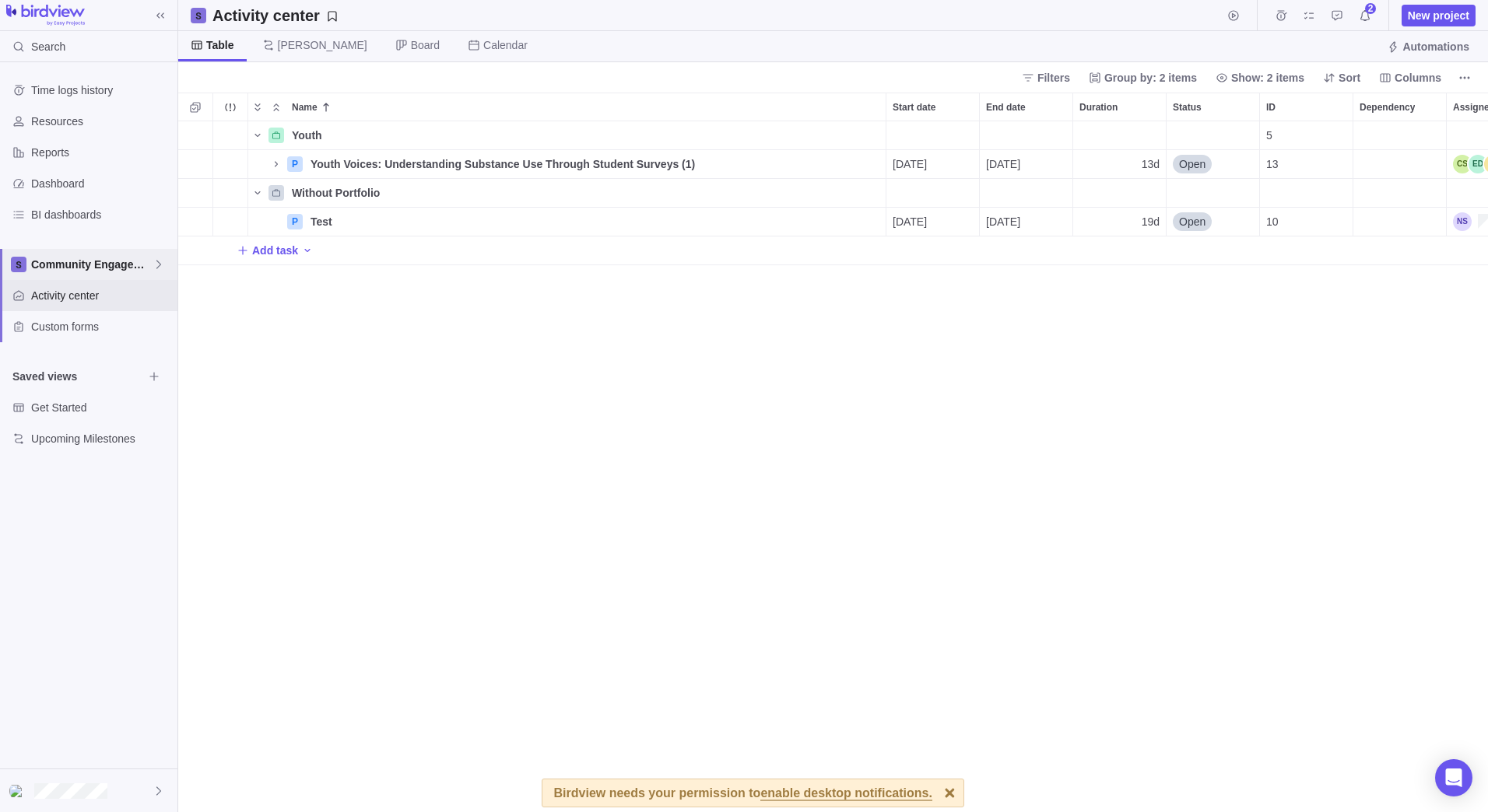
scroll to position [679, 1298]
click at [873, 223] on icon "More actions" at bounding box center [872, 222] width 2 height 2
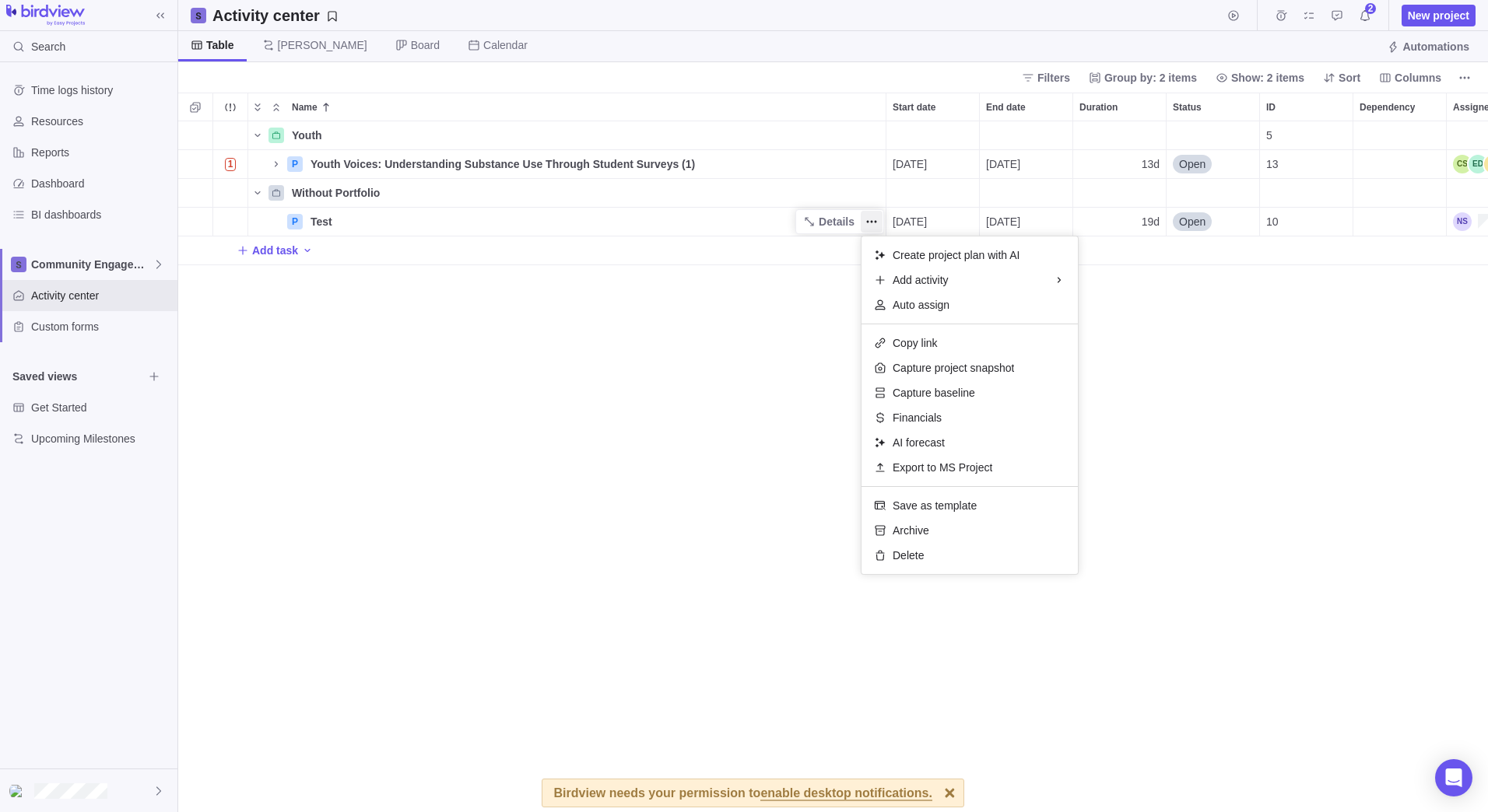
click at [766, 491] on div "Youth Details 5 1 P Youth Voices: Understanding Substance Use Through Student S…" at bounding box center [833, 467] width 1310 height 690
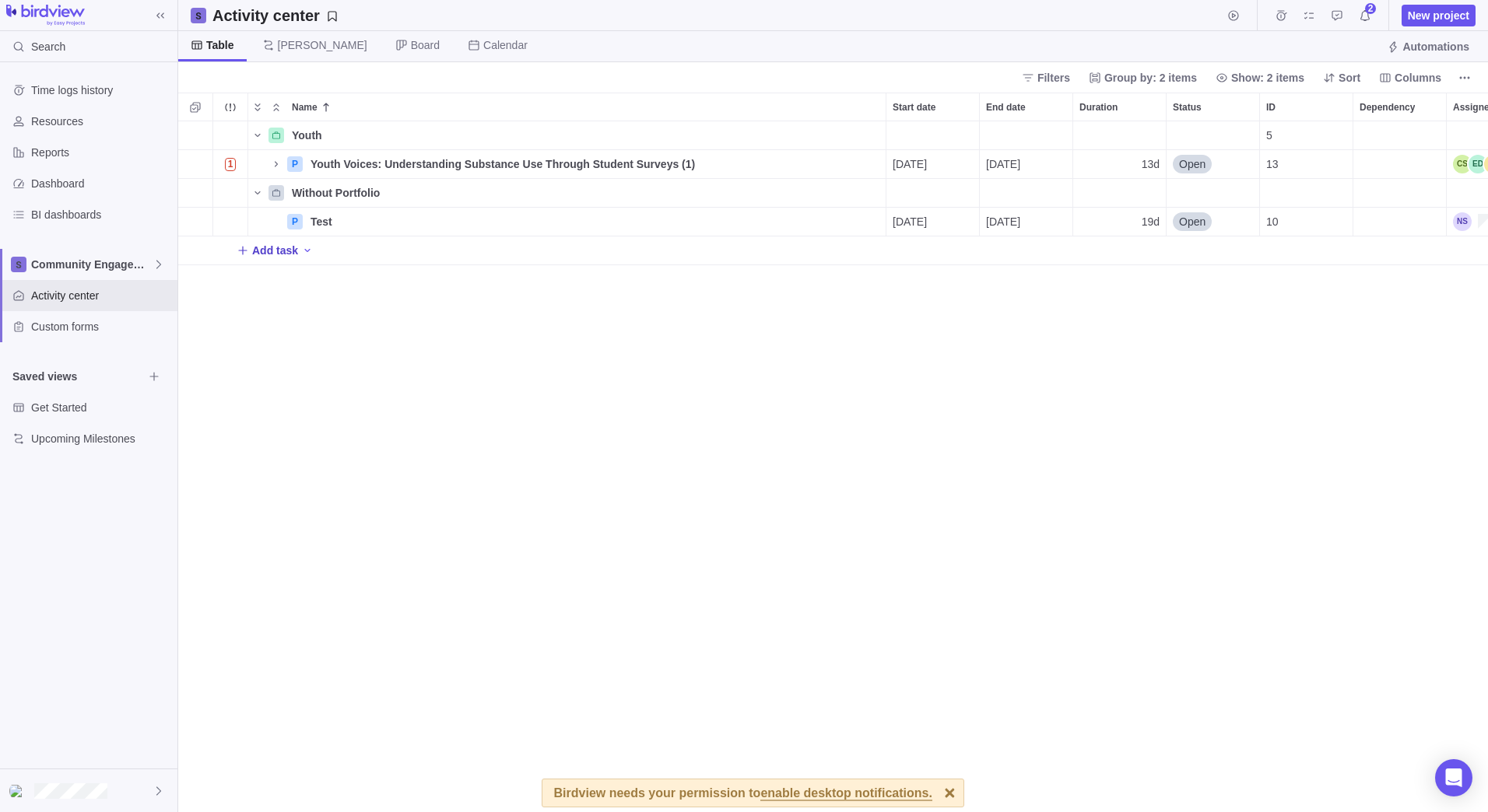
click at [241, 251] on icon "Add New" at bounding box center [242, 250] width 13 height 13
click at [158, 264] on body "Search Time logs history Resources Reports Dashboard BI dashboards Community En…" at bounding box center [744, 406] width 1488 height 812
click at [194, 162] on icon "Add activity" at bounding box center [195, 164] width 13 height 13
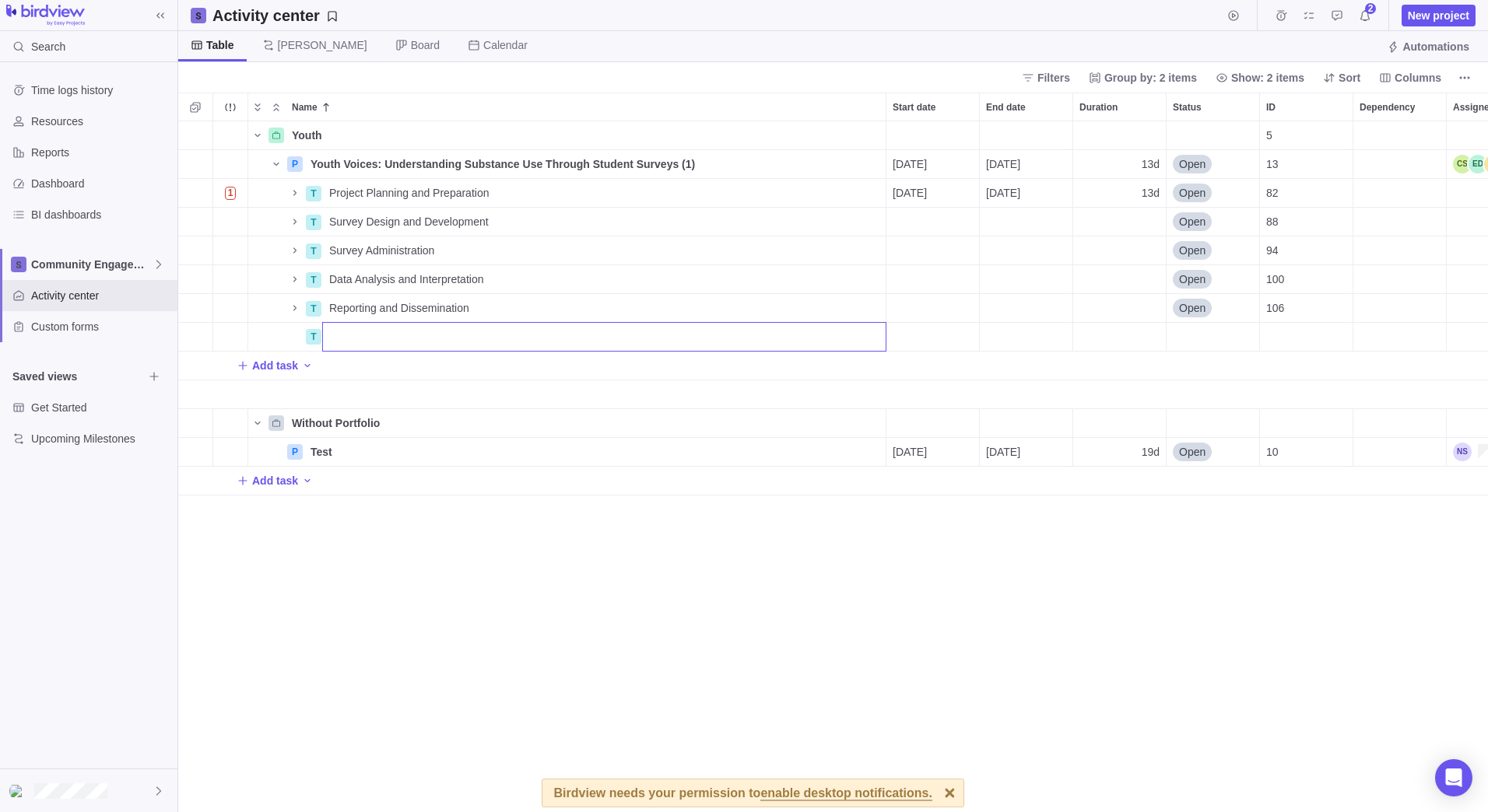
click at [292, 310] on div "Youth Details 5 P Youth Voices: Understanding Substance Use Through Student Sur…" at bounding box center [833, 467] width 1310 height 690
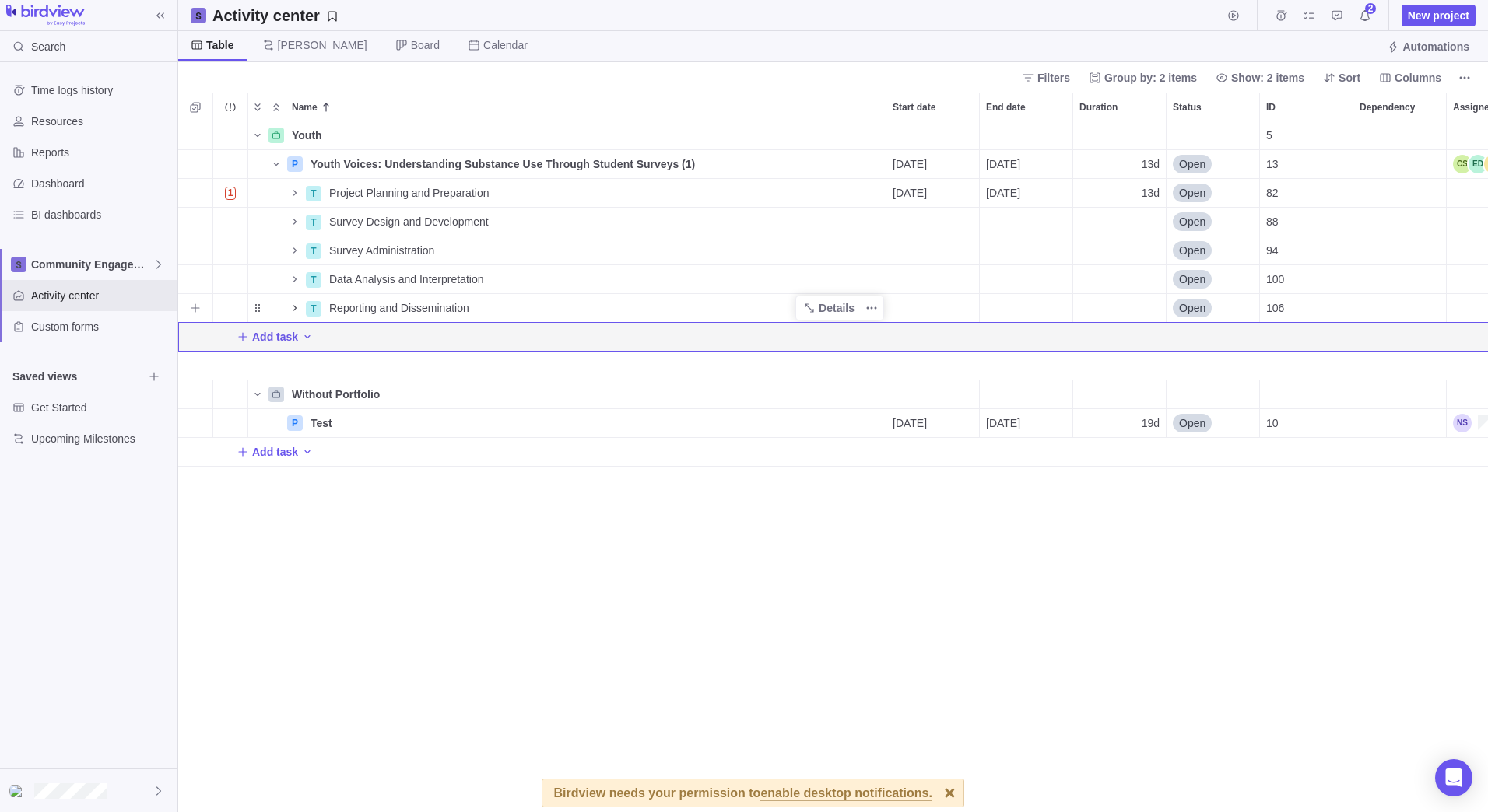
click at [294, 307] on icon "Name" at bounding box center [294, 308] width 3 height 6
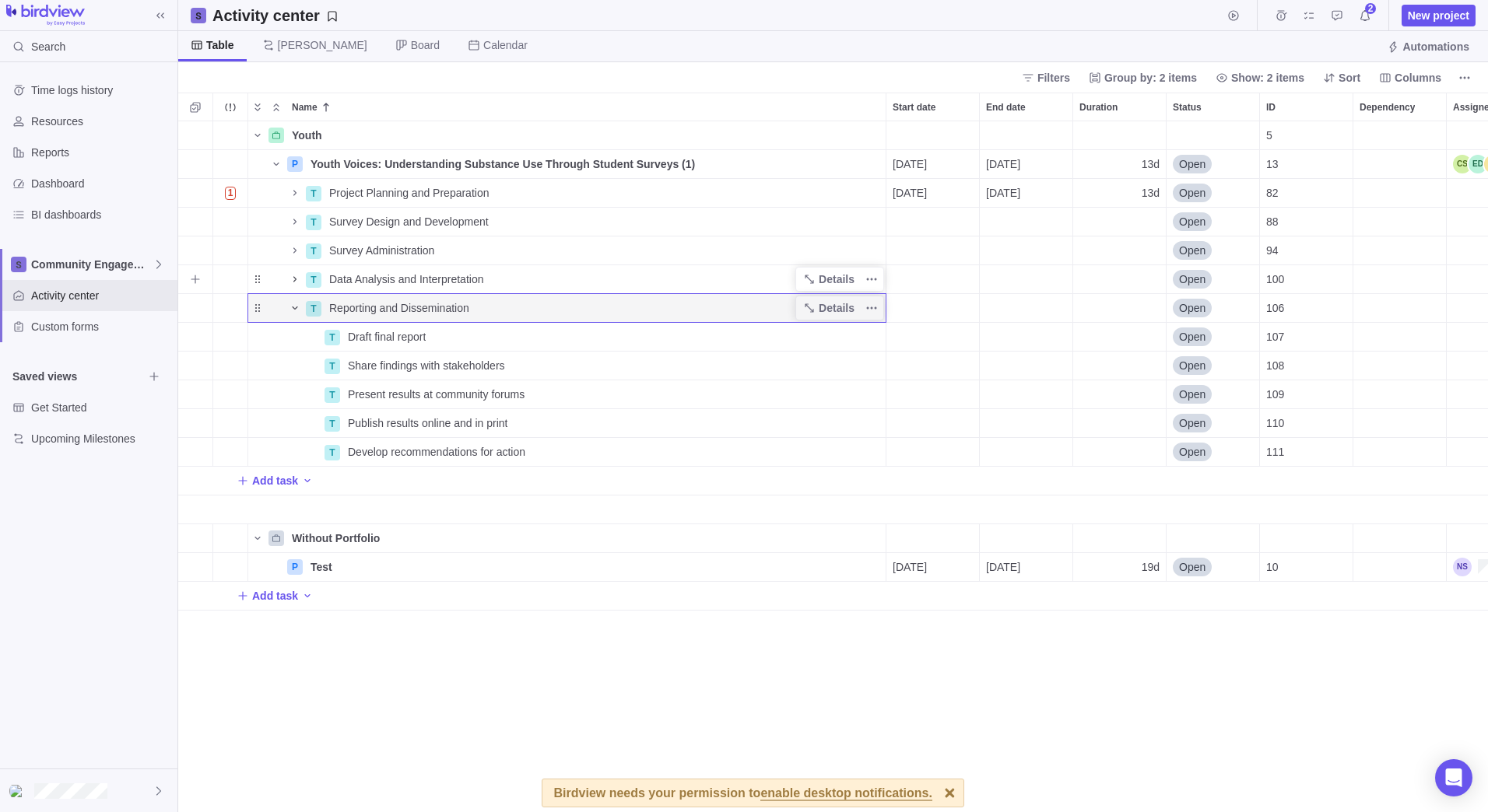
click at [293, 275] on icon "Name" at bounding box center [295, 279] width 13 height 13
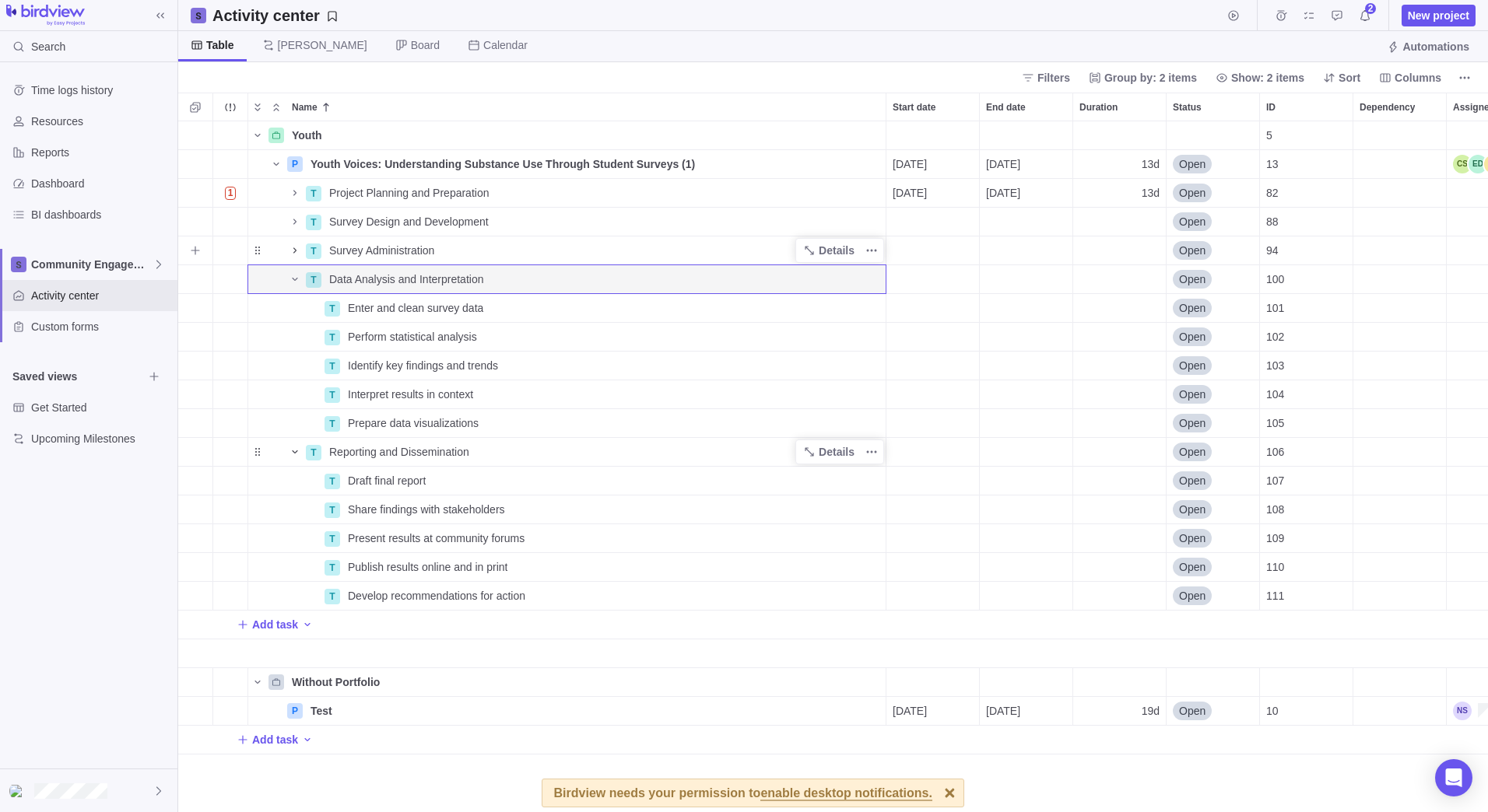
click at [293, 249] on icon "Name" at bounding box center [295, 250] width 13 height 13
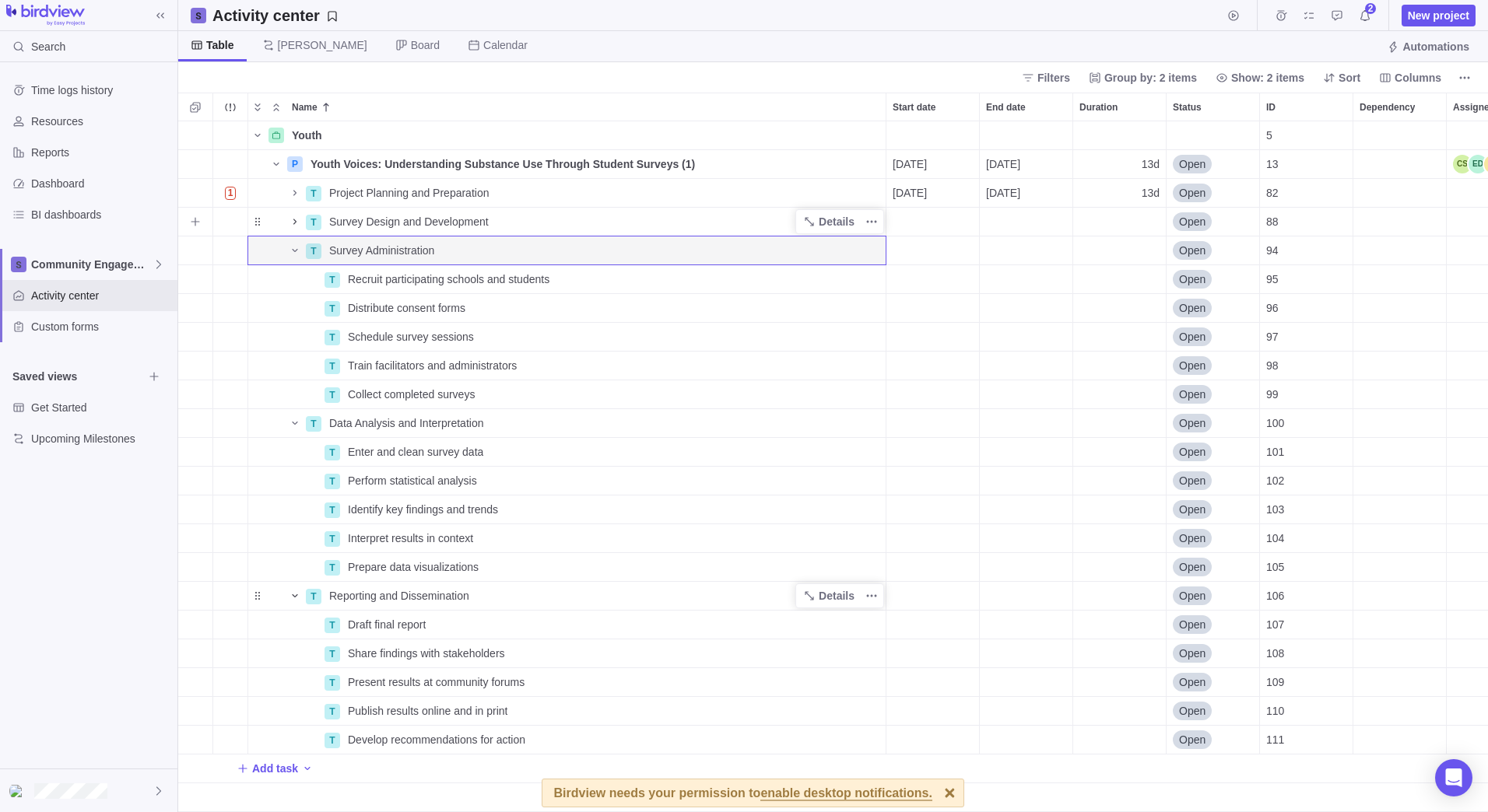
click at [294, 221] on icon "Name" at bounding box center [295, 222] width 13 height 13
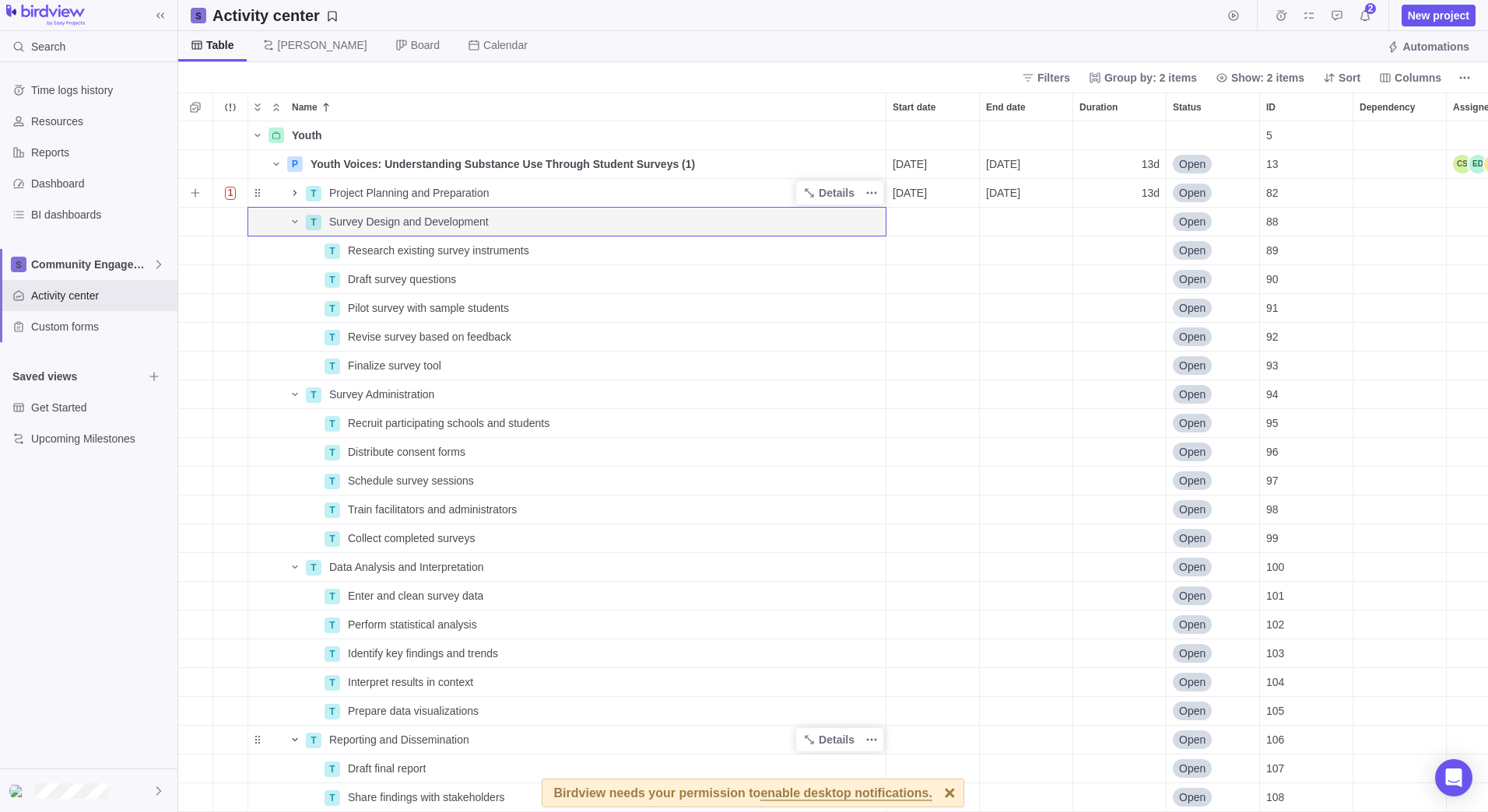
click at [294, 193] on icon "Name" at bounding box center [295, 193] width 13 height 13
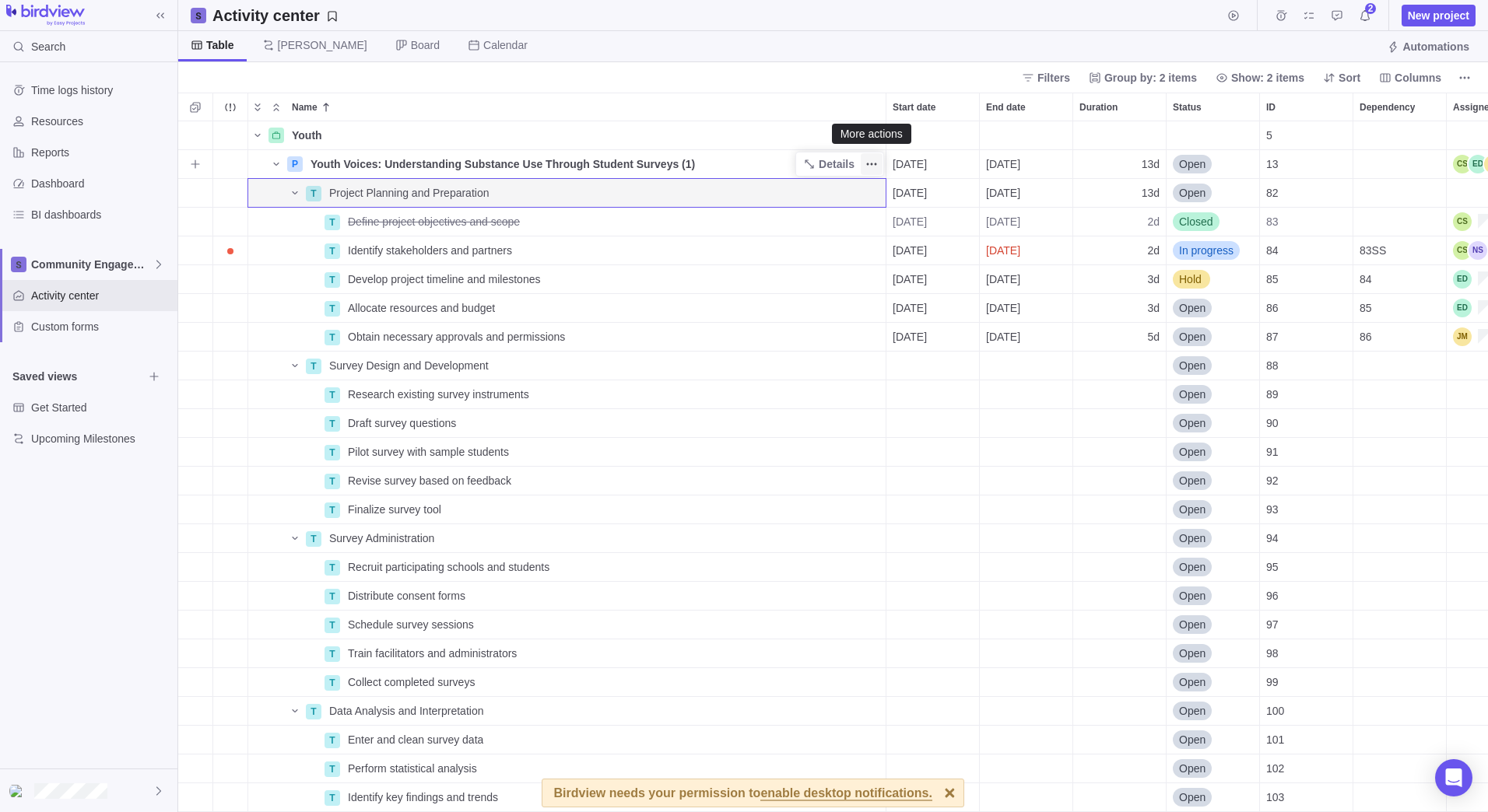
click at [869, 164] on icon "More actions" at bounding box center [871, 164] width 13 height 13
